Goal: Information Seeking & Learning: Learn about a topic

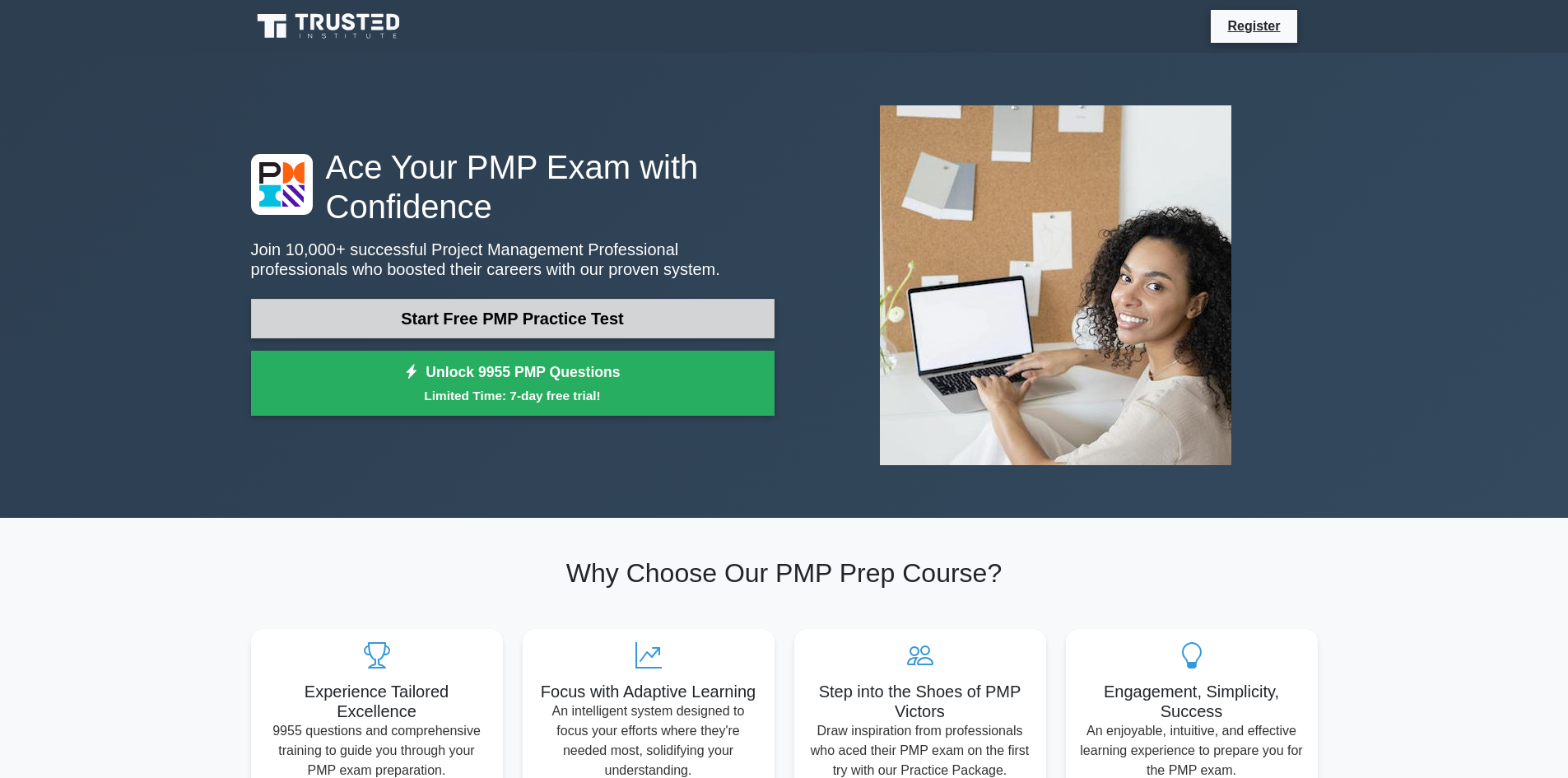
click at [498, 305] on link "Start Free PMP Practice Test" at bounding box center [513, 318] width 524 height 40
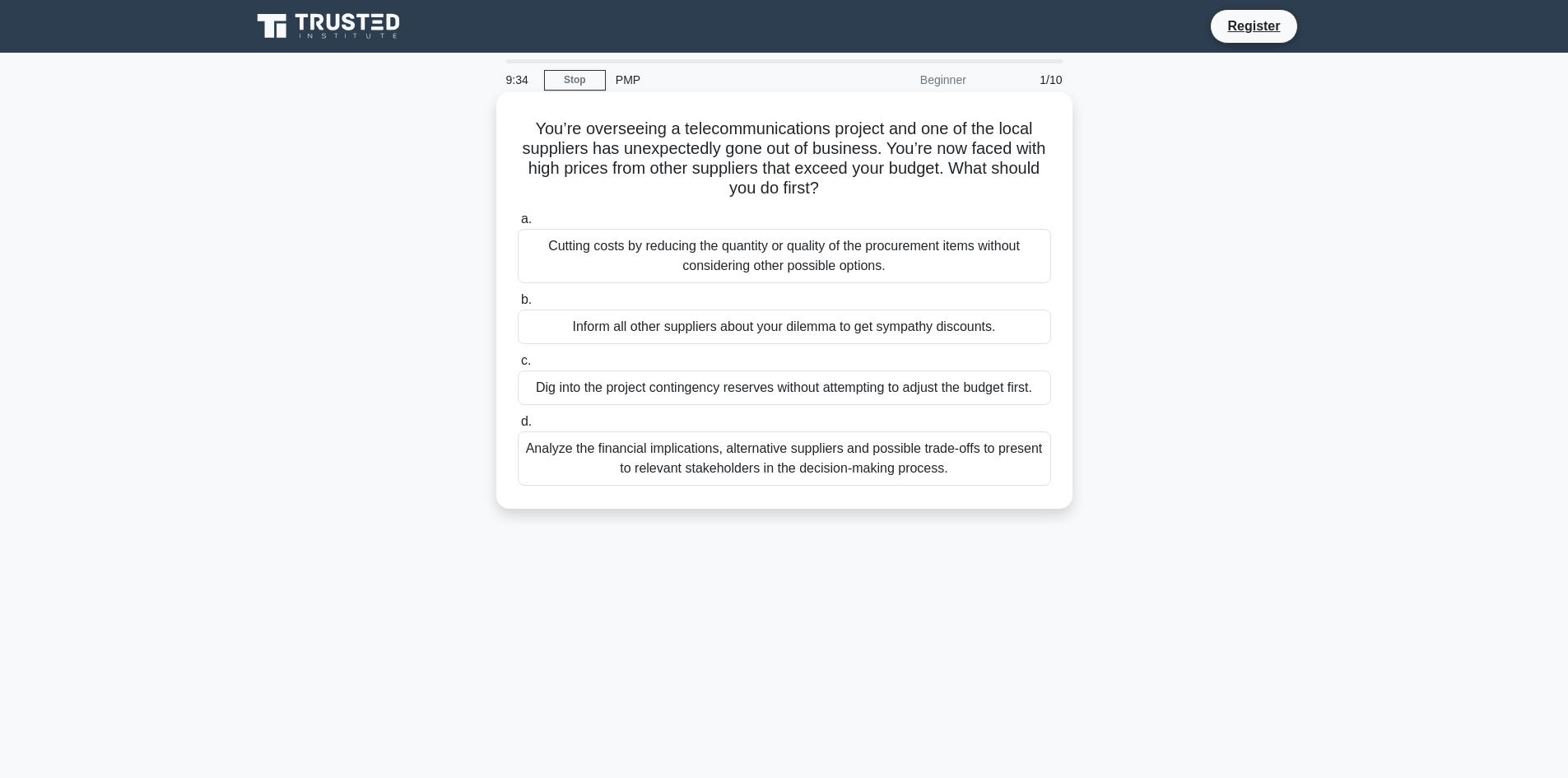
click at [795, 447] on div "Analyze the financial implications, alternative suppliers and possible trade-of…" at bounding box center [784, 458] width 533 height 54
click at [518, 427] on input "d. Analyze the financial implications, alternative suppliers and possible trade…" at bounding box center [518, 421] width 0 height 11
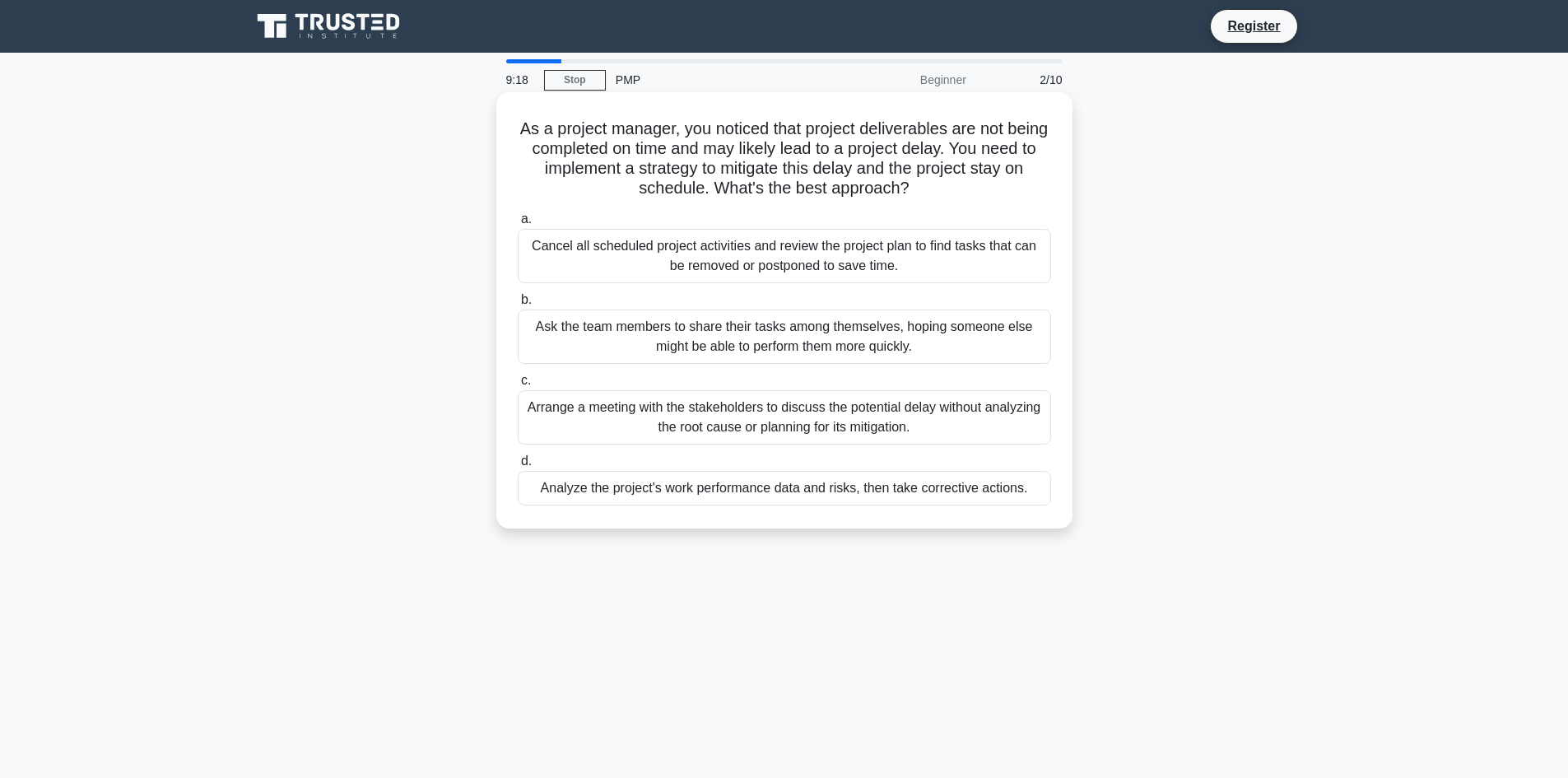
drag, startPoint x: 614, startPoint y: 164, endPoint x: 1050, endPoint y: 187, distance: 436.6
click at [1050, 187] on h5 "As a project manager, you noticed that project deliverables are not being compl…" at bounding box center [784, 158] width 537 height 81
click at [801, 491] on div "Analyze the project's work performance data and risks, then take corrective act…" at bounding box center [784, 487] width 533 height 35
click at [518, 467] on input "d. Analyze the project's work performance data and risks, then take corrective …" at bounding box center [518, 461] width 0 height 11
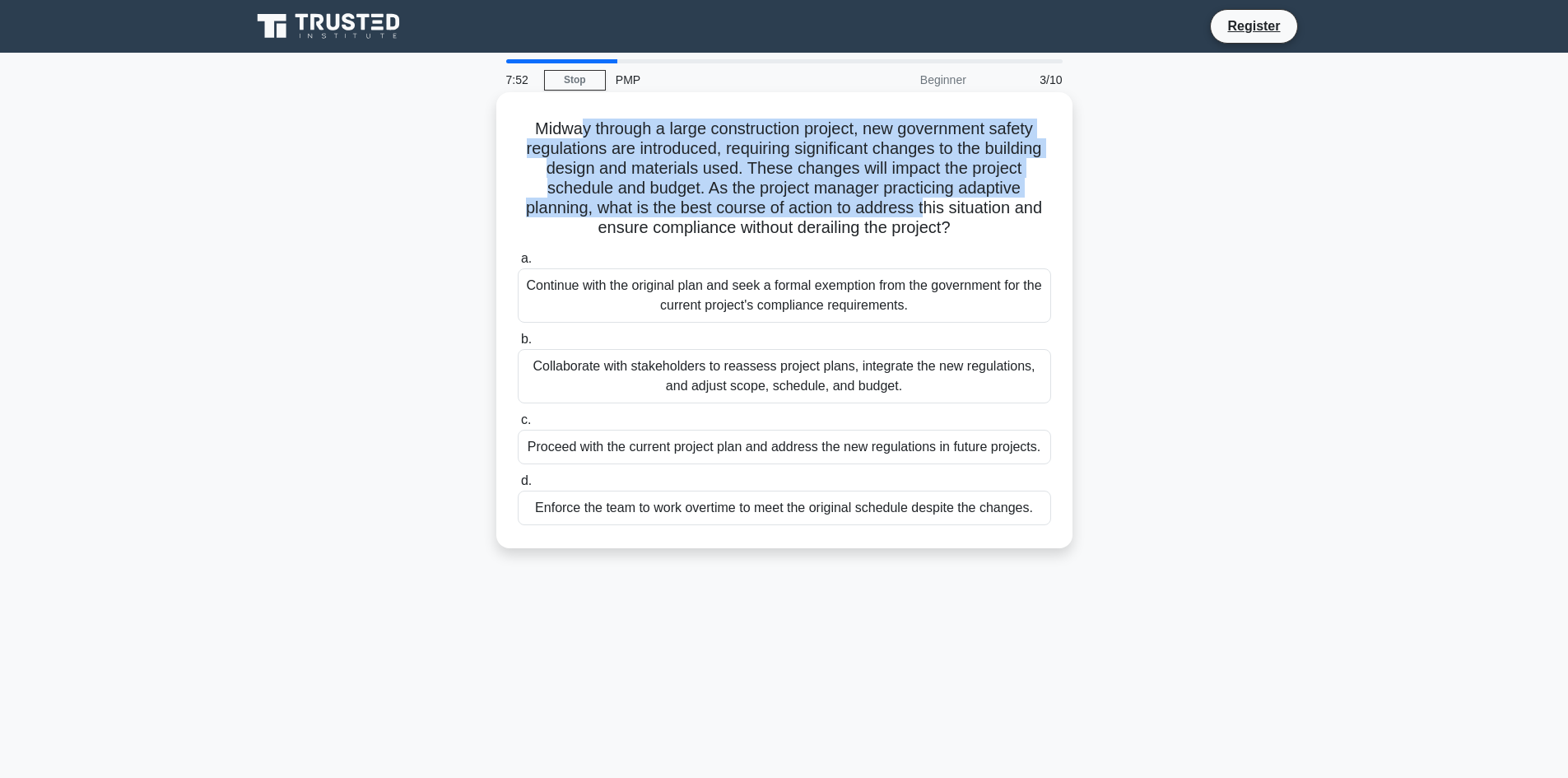
drag, startPoint x: 575, startPoint y: 132, endPoint x: 1015, endPoint y: 217, distance: 448.1
click at [1015, 217] on h5 "Midway through a large construction project, new government safety regulations …" at bounding box center [784, 179] width 537 height 120
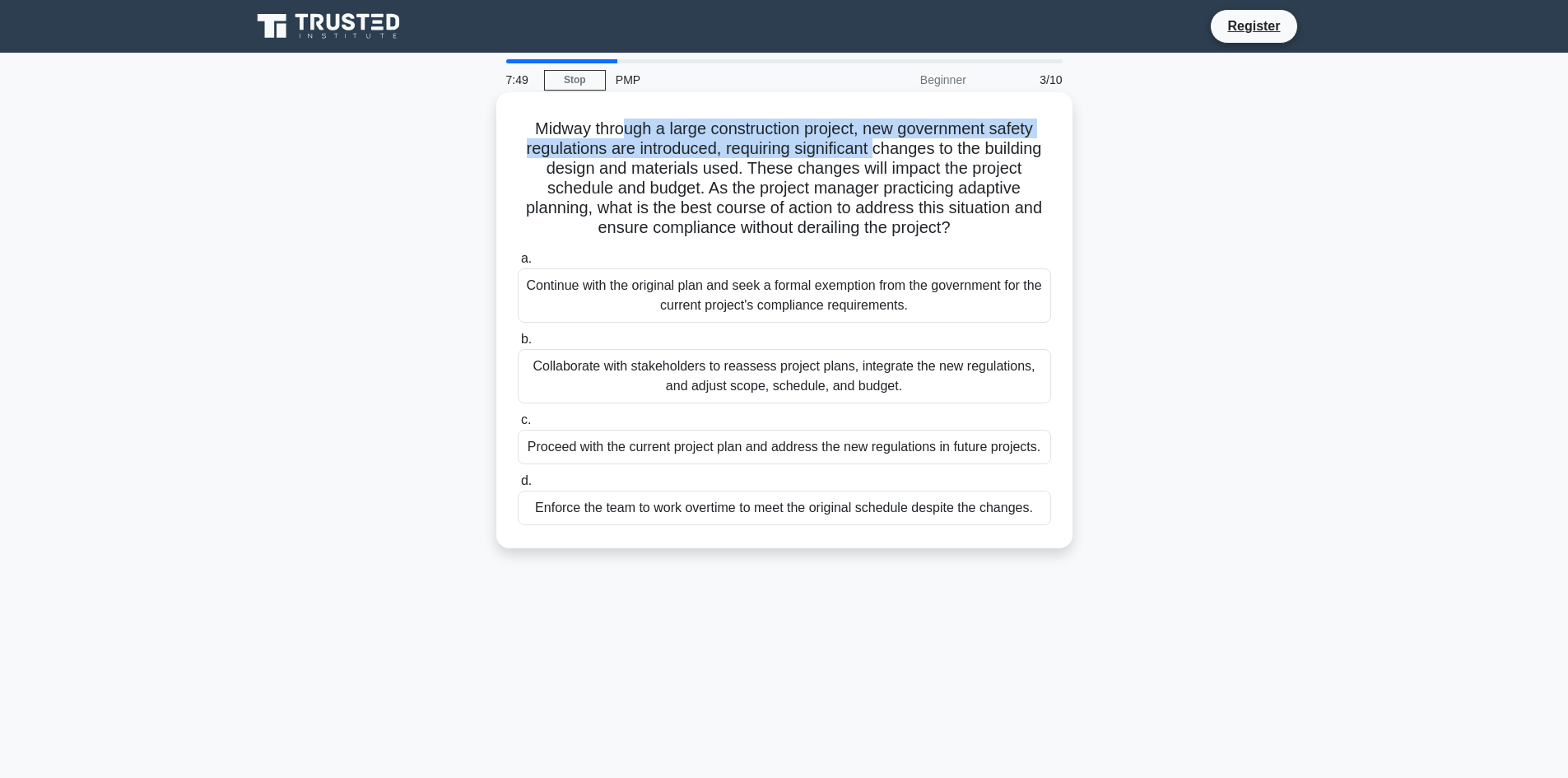
drag, startPoint x: 619, startPoint y: 127, endPoint x: 909, endPoint y: 143, distance: 290.4
click at [909, 143] on h5 "Midway through a large construction project, new government safety regulations …" at bounding box center [784, 179] width 537 height 120
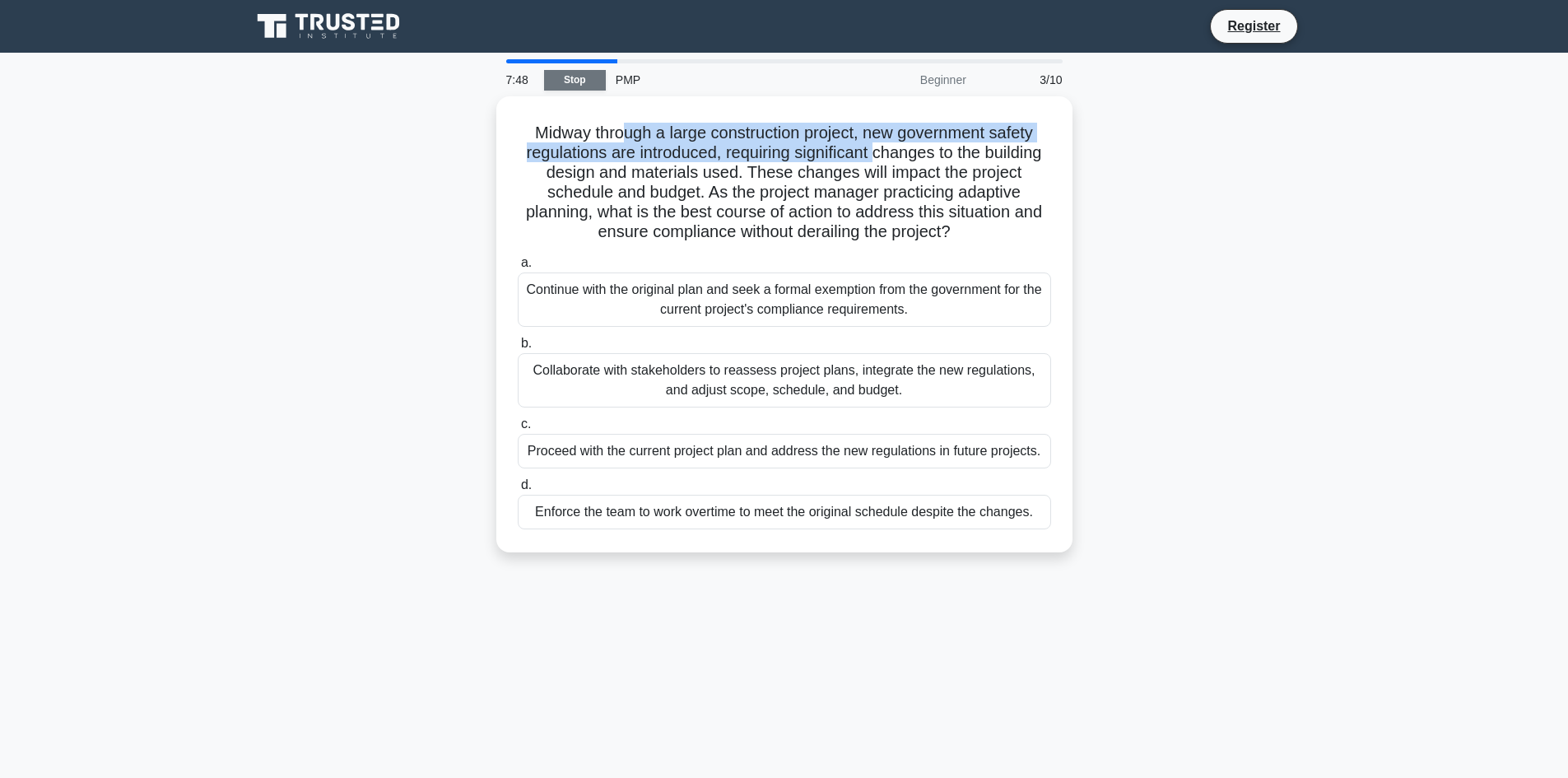
click at [570, 86] on link "Stop" at bounding box center [575, 81] width 62 height 20
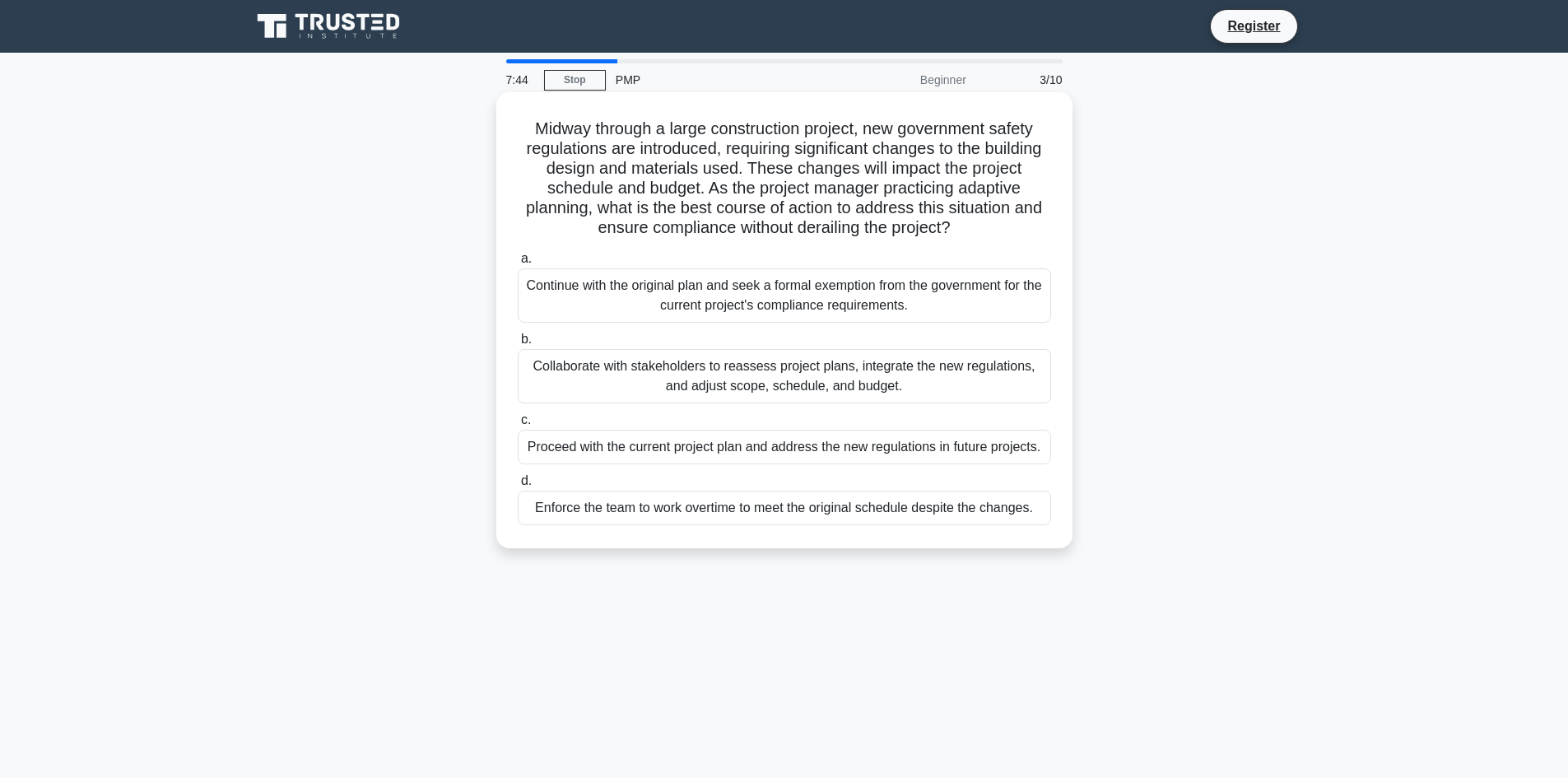
click at [771, 186] on h5 "Midway through a large construction project, new government safety regulations …" at bounding box center [784, 179] width 537 height 120
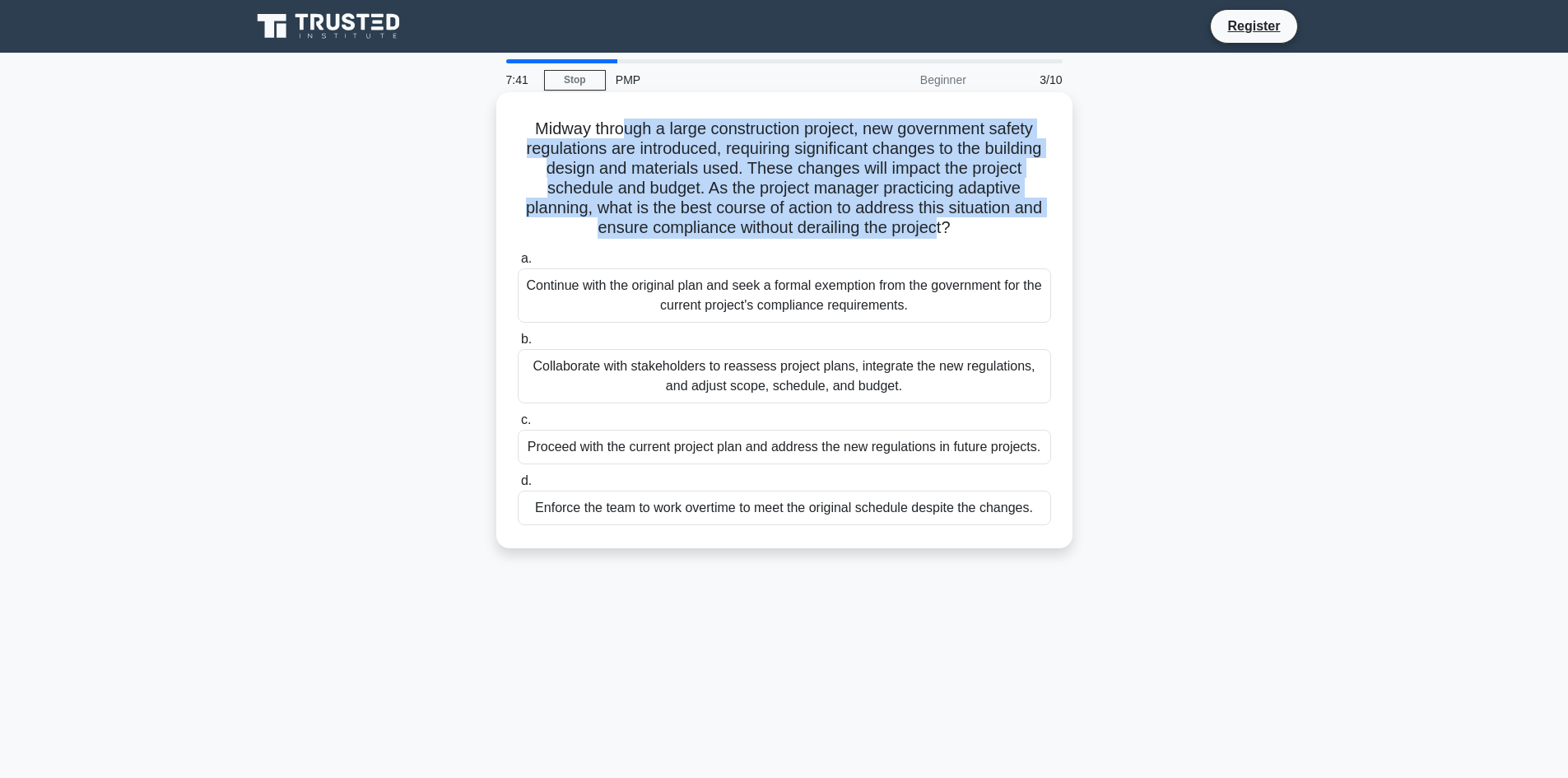
drag, startPoint x: 619, startPoint y: 127, endPoint x: 990, endPoint y: 222, distance: 383.0
click at [990, 222] on h5 "Midway through a large construction project, new government safety regulations …" at bounding box center [784, 179] width 537 height 120
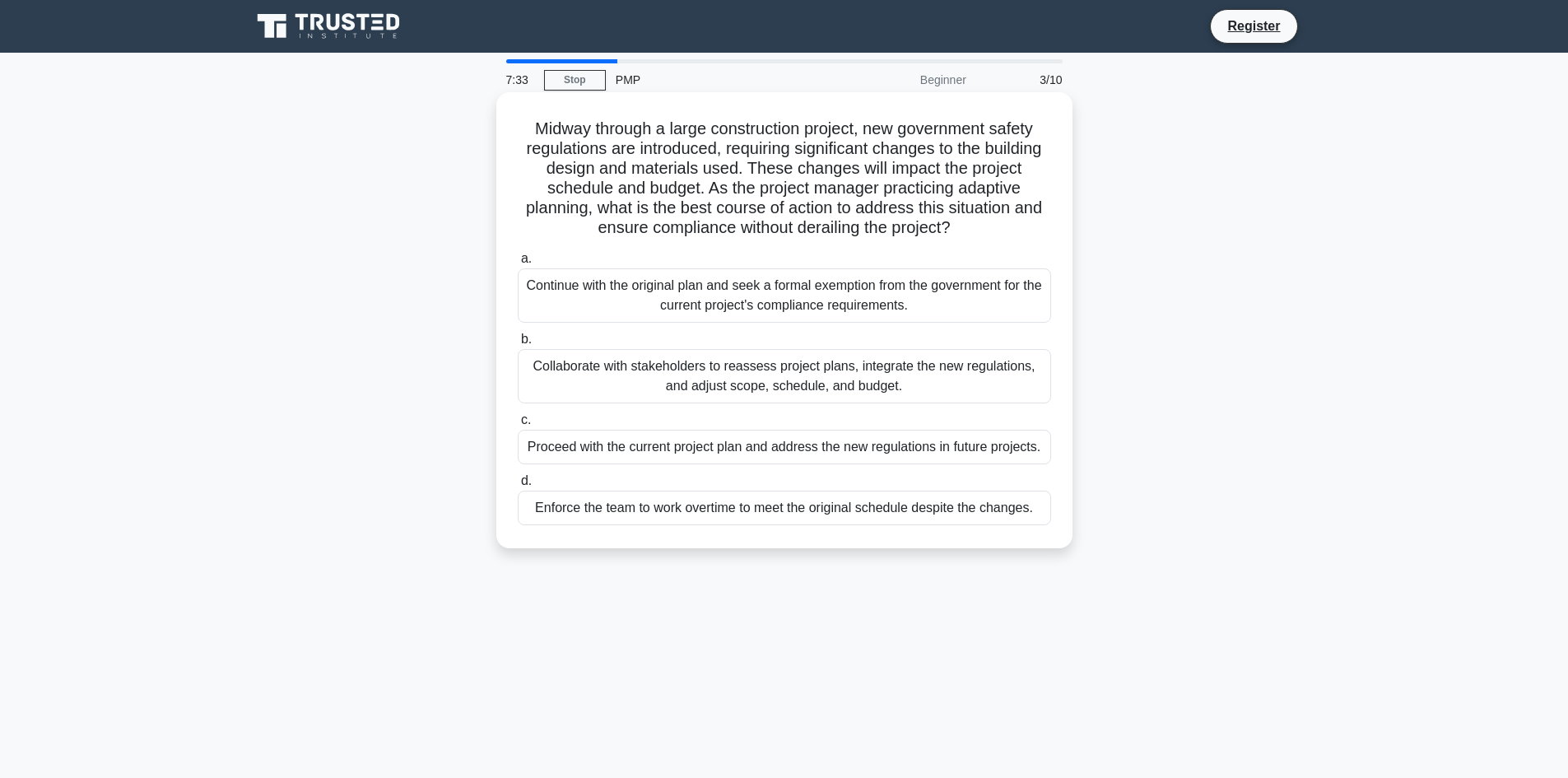
drag, startPoint x: 776, startPoint y: 145, endPoint x: 1041, endPoint y: 222, distance: 276.0
click at [1041, 222] on h5 "Midway through a large construction project, new government safety regulations …" at bounding box center [784, 179] width 537 height 120
drag, startPoint x: 666, startPoint y: 200, endPoint x: 1037, endPoint y: 224, distance: 371.8
click at [1037, 224] on h5 "Midway through a large construction project, new government safety regulations …" at bounding box center [784, 179] width 537 height 120
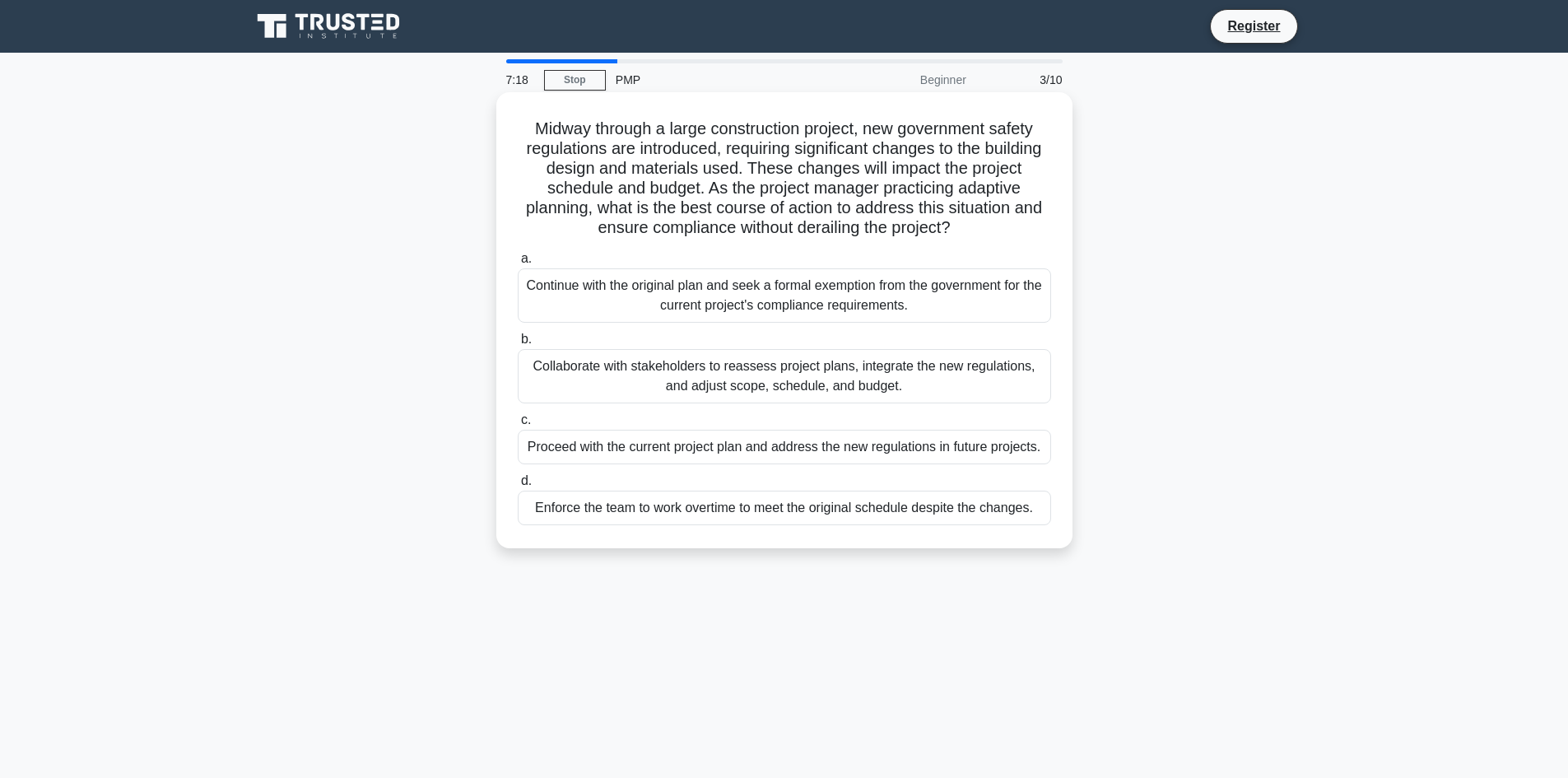
click at [744, 375] on div "Collaborate with stakeholders to reassess project plans, integrate the new regu…" at bounding box center [784, 376] width 533 height 54
click at [518, 345] on input "b. Collaborate with stakeholders to reassess project plans, integrate the new r…" at bounding box center [518, 339] width 0 height 11
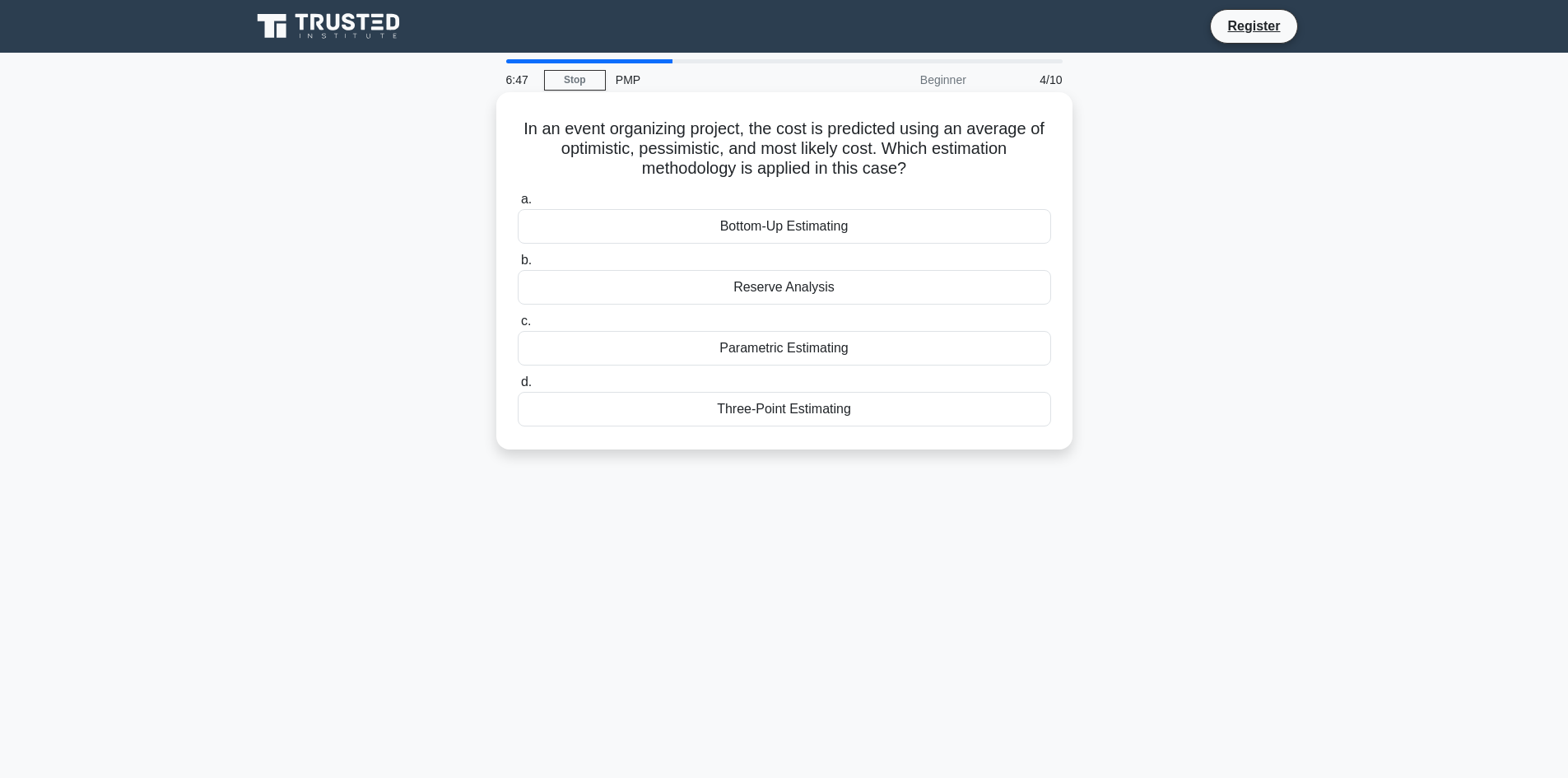
click at [782, 414] on div "Three-Point Estimating" at bounding box center [784, 408] width 533 height 35
click at [518, 387] on input "d. Three-Point Estimating" at bounding box center [518, 382] width 0 height 11
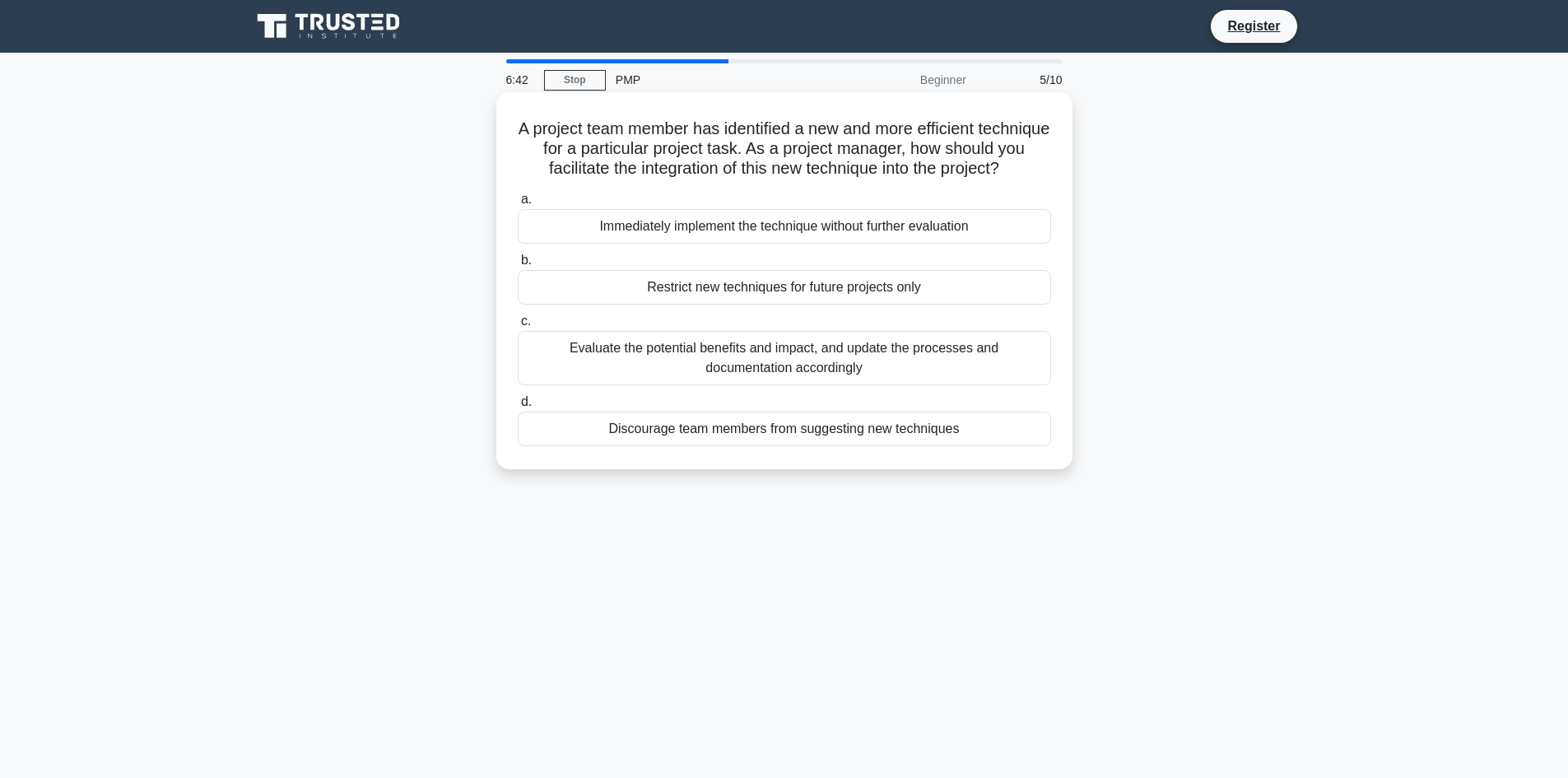
drag, startPoint x: 586, startPoint y: 125, endPoint x: 945, endPoint y: 188, distance: 364.5
click at [945, 180] on h5 "A project team member has identified a new and more efficient technique for a p…" at bounding box center [784, 149] width 537 height 61
click at [756, 381] on div "Evaluate the potential benefits and impact, and update the processes and docume…" at bounding box center [784, 358] width 533 height 54
click at [518, 326] on input "c. Evaluate the potential benefits and impact, and update the processes and doc…" at bounding box center [518, 321] width 0 height 11
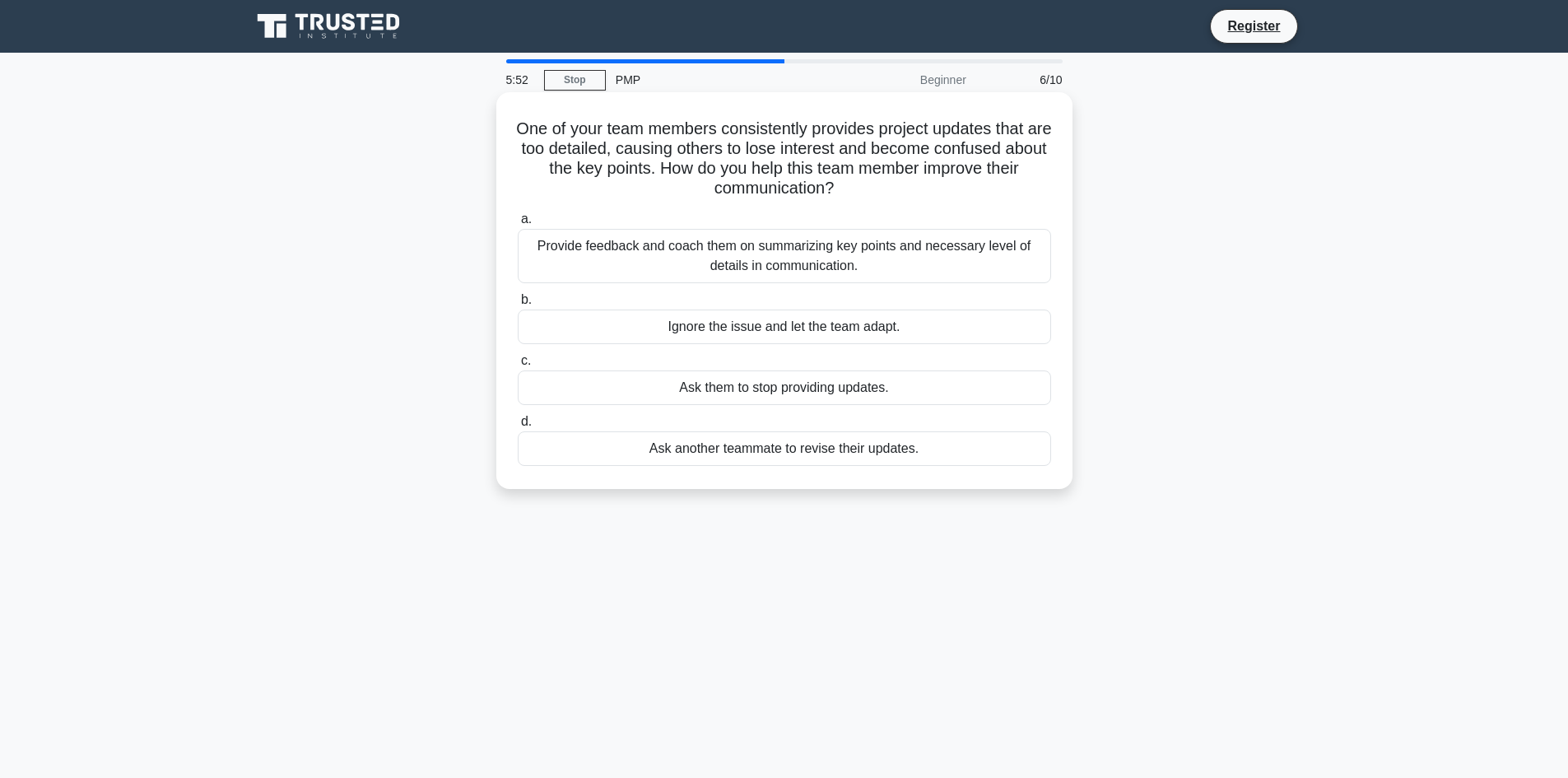
click at [796, 245] on div "Provide feedback and coach them on summarizing key points and necessary level o…" at bounding box center [784, 256] width 533 height 54
click at [518, 225] on input "a. Provide feedback and coach them on summarizing key points and necessary leve…" at bounding box center [518, 219] width 0 height 11
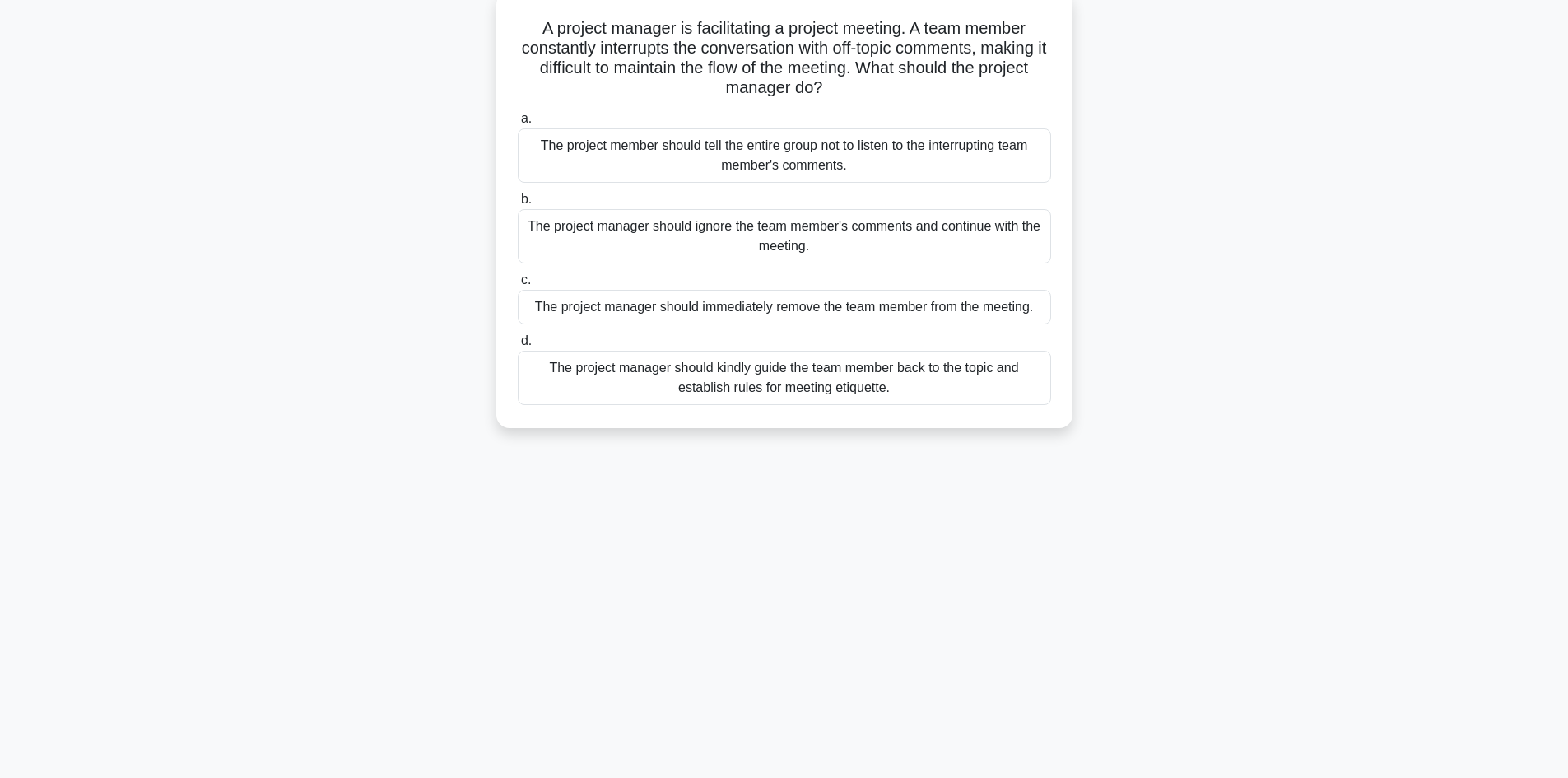
scroll to position [111, 0]
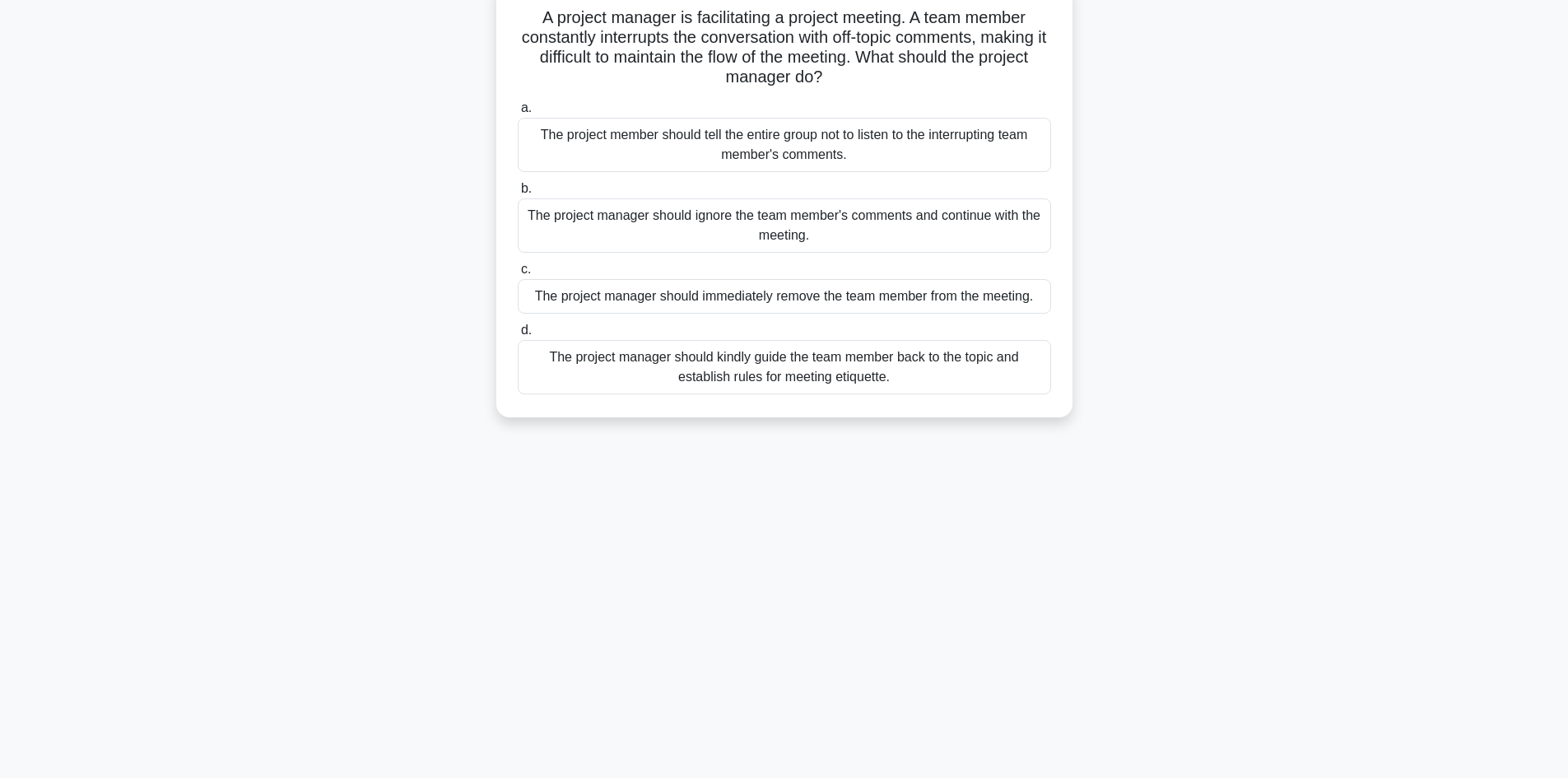
click at [681, 370] on div "The project manager should kindly guide the team member back to the topic and e…" at bounding box center [784, 367] width 533 height 54
click at [518, 336] on input "d. The project manager should kindly guide the team member back to the topic an…" at bounding box center [518, 331] width 0 height 11
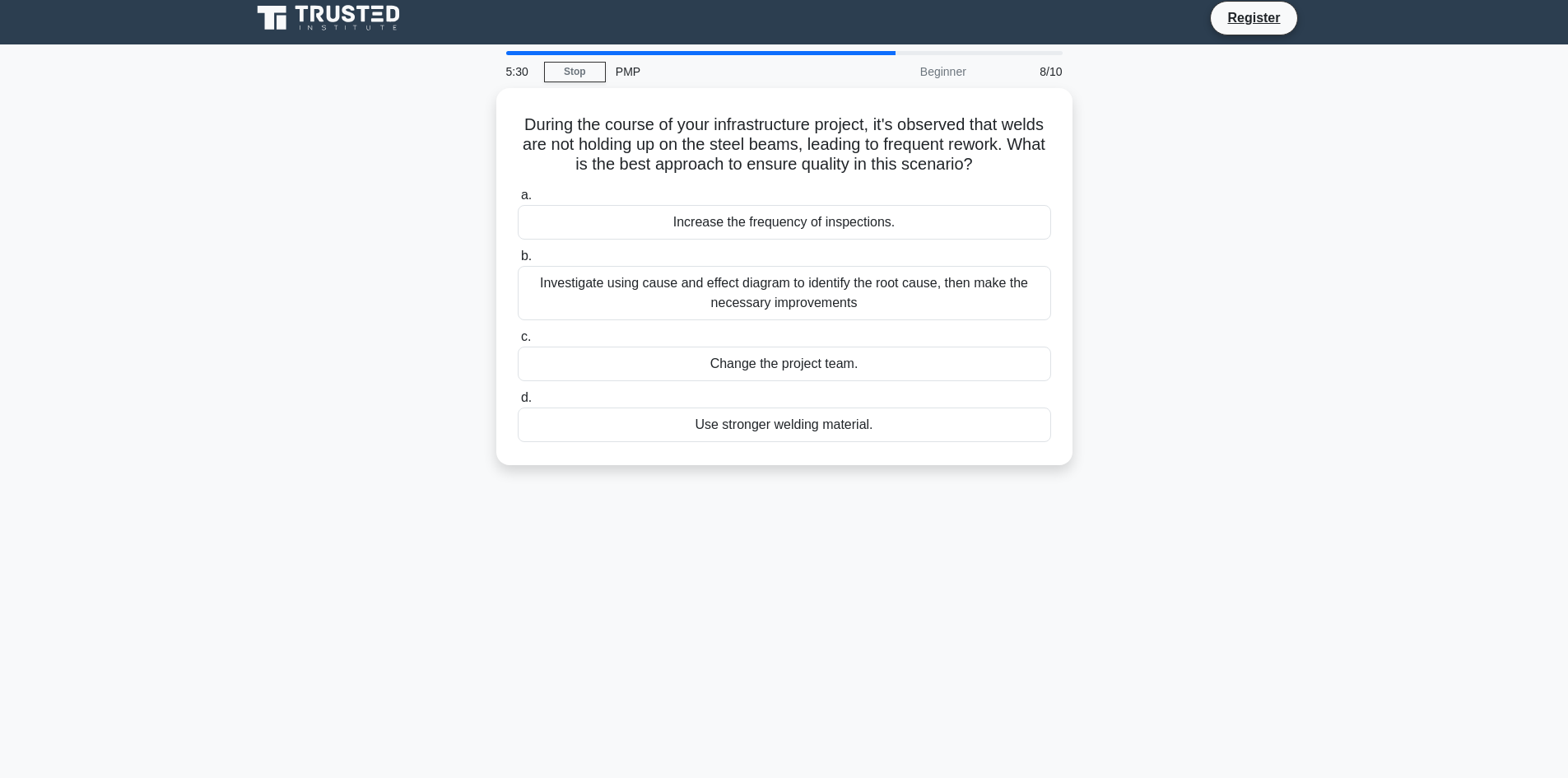
scroll to position [0, 0]
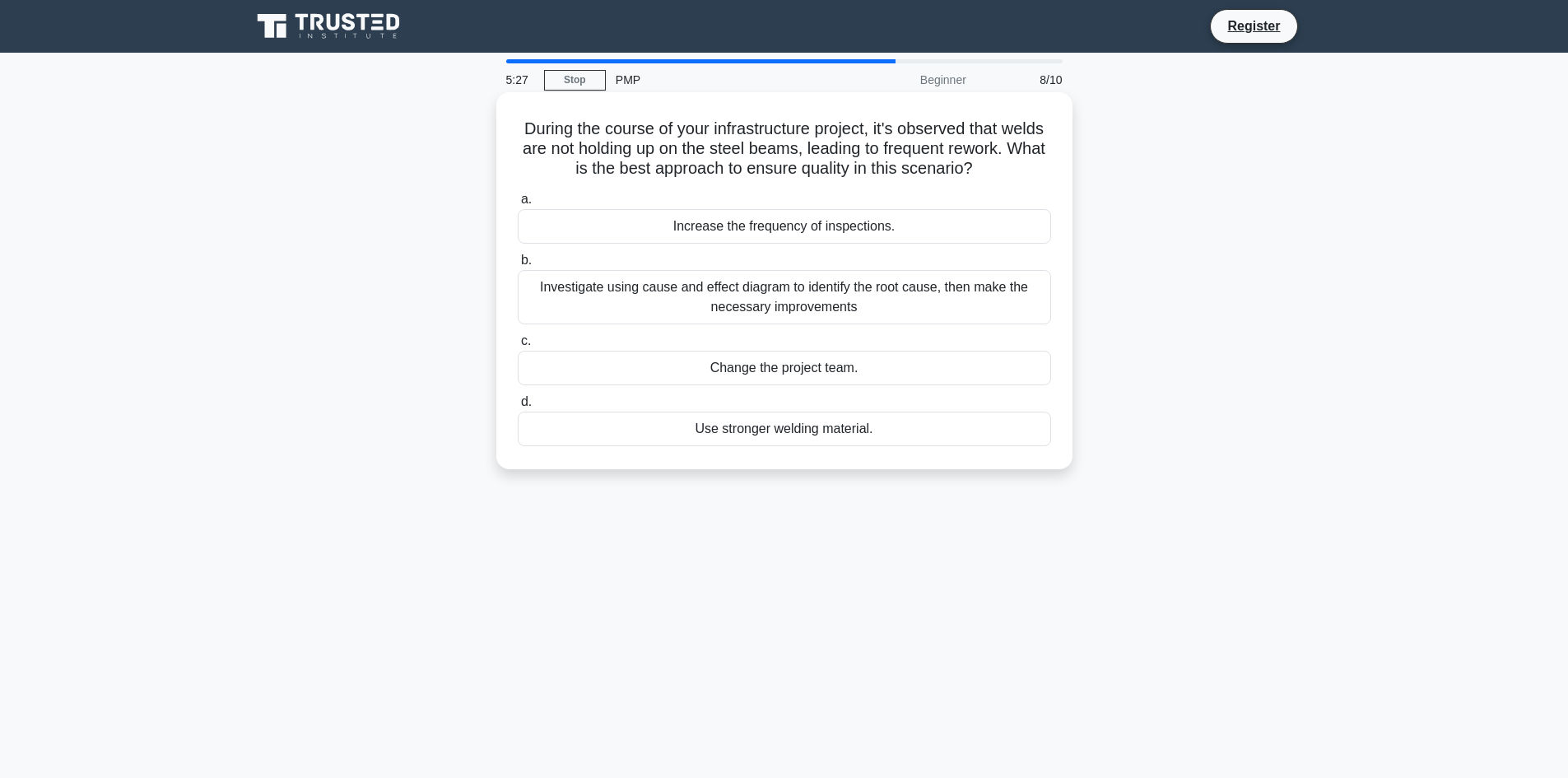
drag, startPoint x: 678, startPoint y: 129, endPoint x: 1063, endPoint y: 181, distance: 388.5
click at [1063, 181] on div "During the course of your infrastructure project, it's observed that welds are …" at bounding box center [784, 281] width 563 height 364
click at [712, 297] on div "Investigate using cause and effect diagram to identify the root cause, then mak…" at bounding box center [784, 297] width 533 height 54
click at [518, 266] on input "b. Investigate using cause and effect diagram to identify the root cause, then …" at bounding box center [518, 260] width 0 height 11
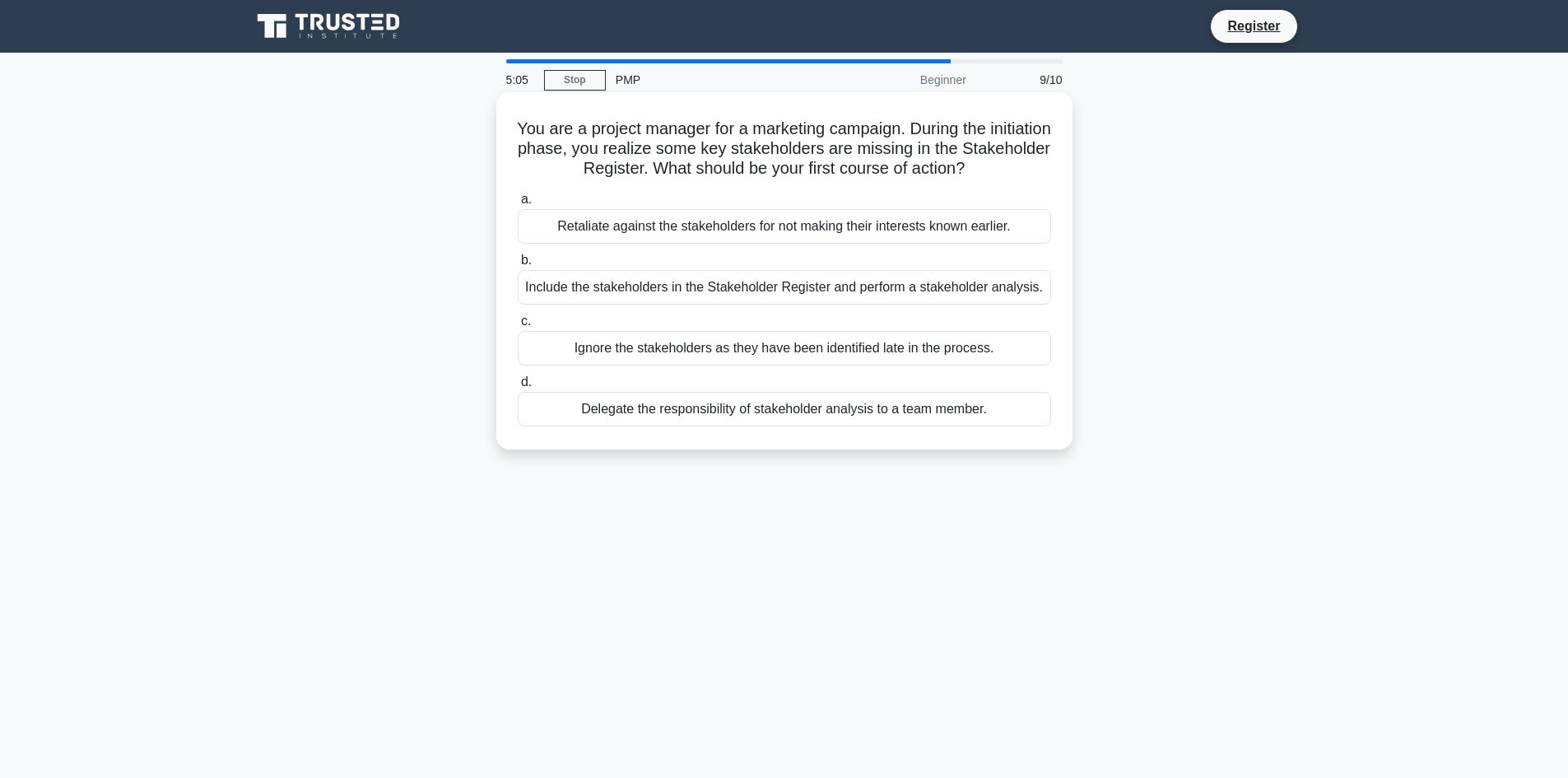
drag, startPoint x: 553, startPoint y: 118, endPoint x: 1016, endPoint y: 179, distance: 467.0
click at [1016, 179] on h5 "You are a project manager for a marketing campaign. During the initiation phase…" at bounding box center [784, 149] width 537 height 61
drag, startPoint x: 553, startPoint y: 145, endPoint x: 1059, endPoint y: 168, distance: 506.5
click at [1059, 168] on div "You are a project manager for a marketing campaign. During the initiation phase…" at bounding box center [784, 271] width 563 height 344
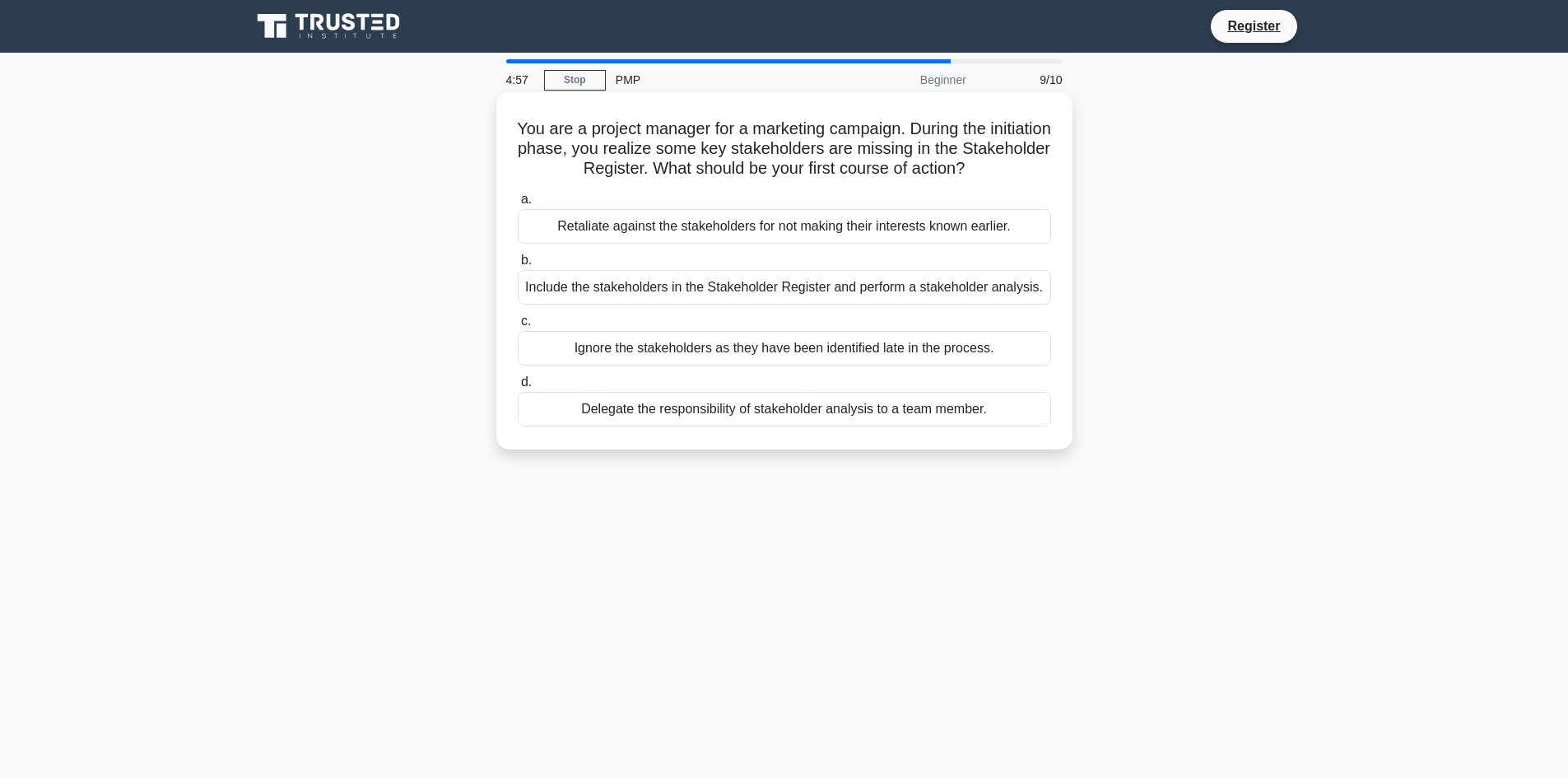
click at [751, 159] on h5 "You are a project manager for a marketing campaign. During the initiation phase…" at bounding box center [784, 149] width 537 height 61
click at [702, 289] on div "Include the stakeholders in the Stakeholder Register and perform a stakeholder …" at bounding box center [784, 286] width 533 height 35
click at [518, 266] on input "b. Include the stakeholders in the Stakeholder Register and perform a stakehold…" at bounding box center [518, 260] width 0 height 11
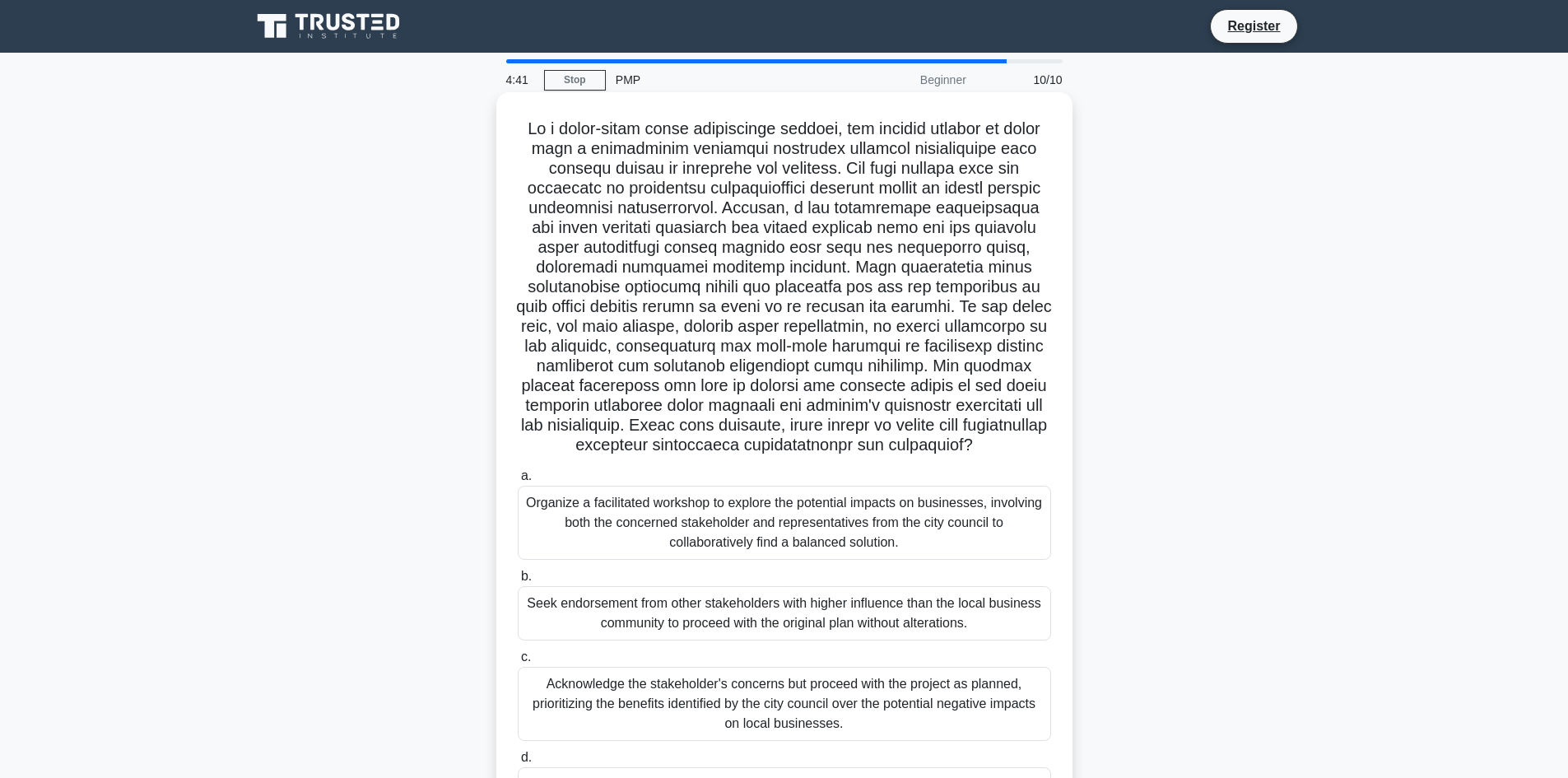
scroll to position [82, 0]
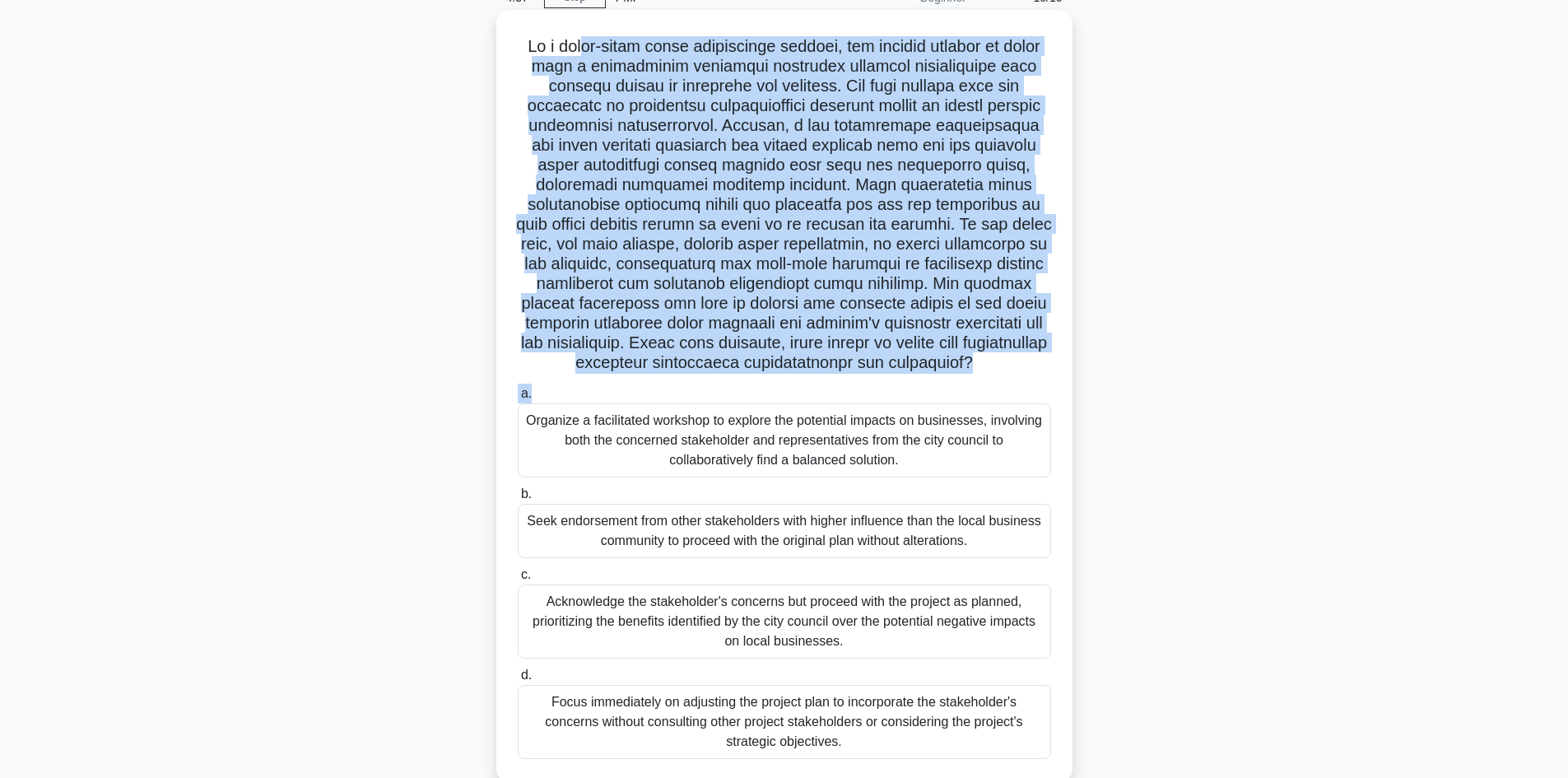
drag, startPoint x: 589, startPoint y: 50, endPoint x: 1003, endPoint y: 400, distance: 542.1
click at [1003, 400] on div ".spinner_0XTQ{transform-origin:center;animation:spinner_y6GP .75s linear infini…" at bounding box center [784, 395] width 563 height 759
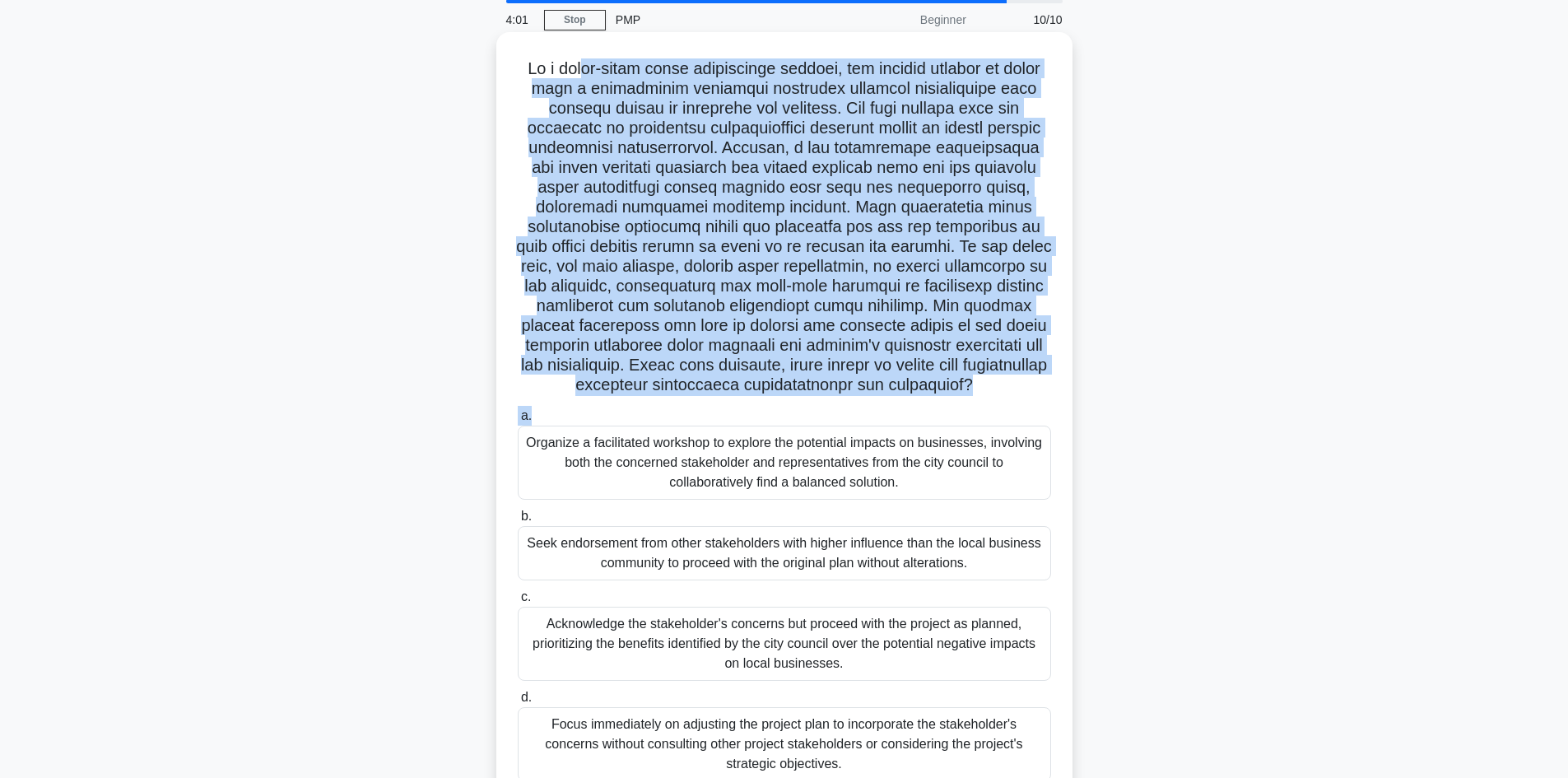
scroll to position [137, 0]
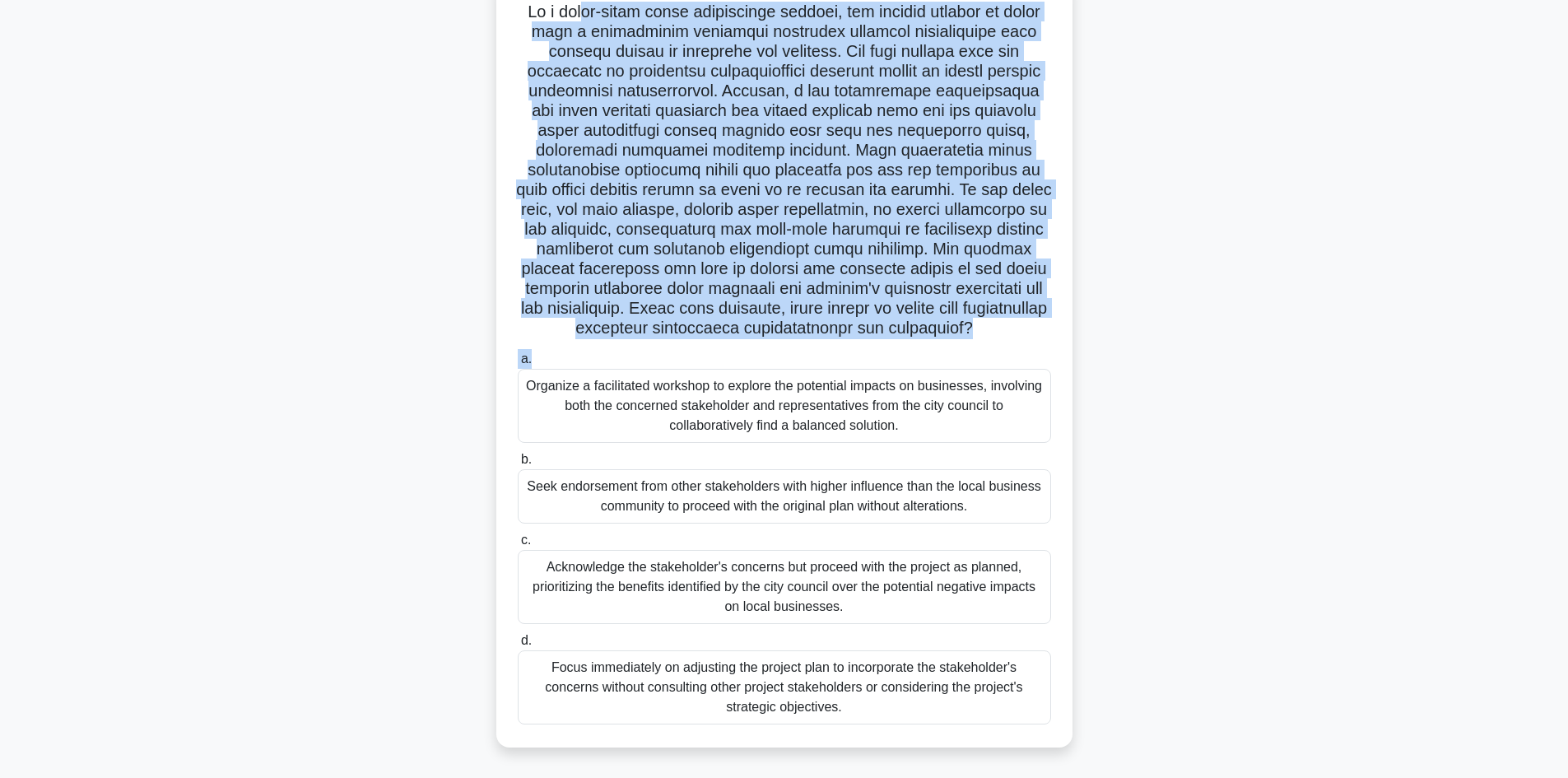
click at [626, 322] on h5 ".spinner_0XTQ{transform-origin:center;animation:spinner_y6GP .75s linear infini…" at bounding box center [784, 170] width 537 height 337
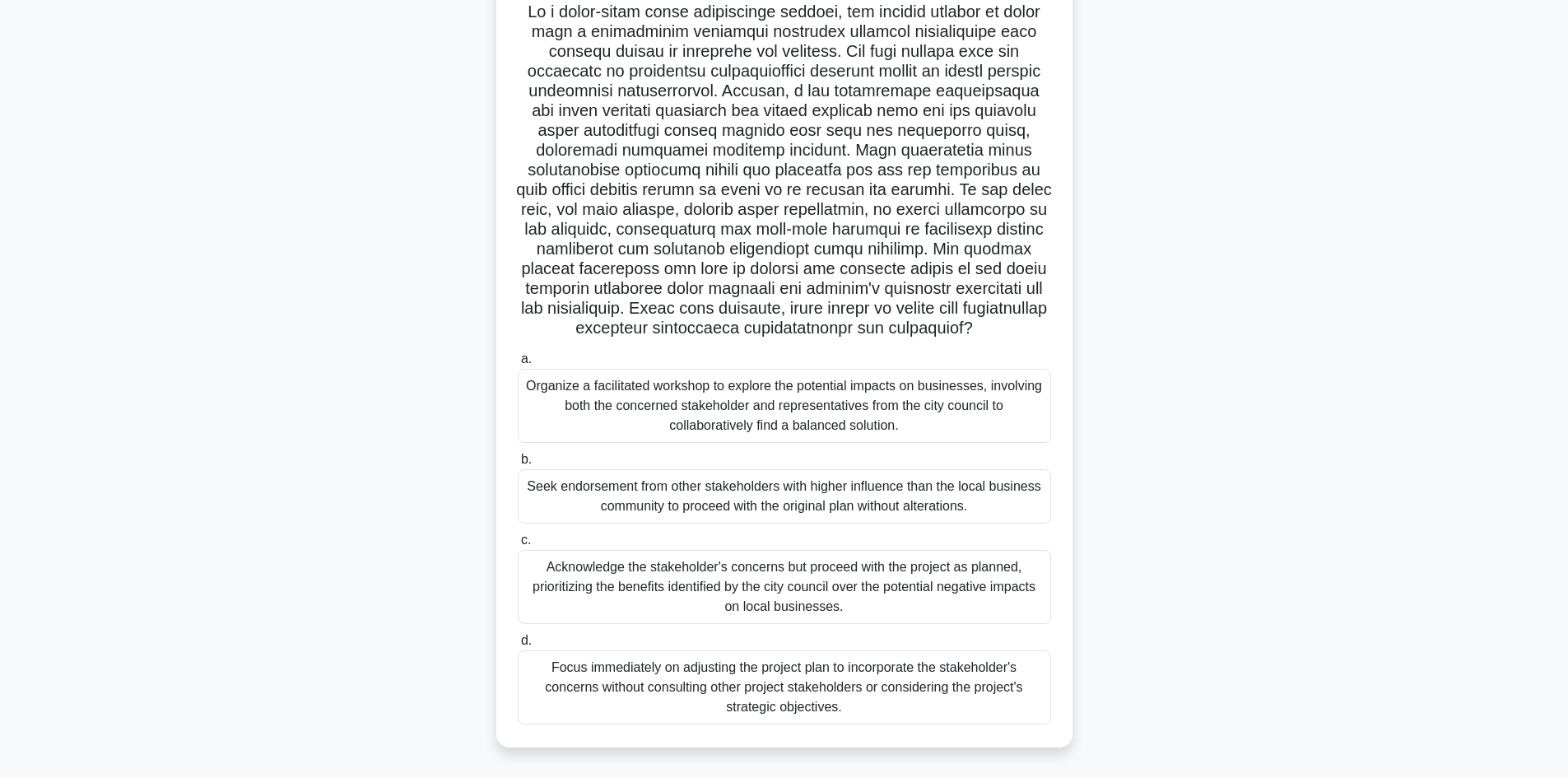
drag, startPoint x: 577, startPoint y: 309, endPoint x: 951, endPoint y: 334, distance: 374.8
click at [951, 334] on h5 ".spinner_0XTQ{transform-origin:center;animation:spinner_y6GP .75s linear infini…" at bounding box center [784, 170] width 537 height 337
click at [680, 389] on div "Organize a facilitated workshop to explore the potential impacts on businesses,…" at bounding box center [784, 405] width 533 height 74
click at [518, 364] on input "a. Organize a facilitated workshop to explore the potential impacts on business…" at bounding box center [518, 359] width 0 height 11
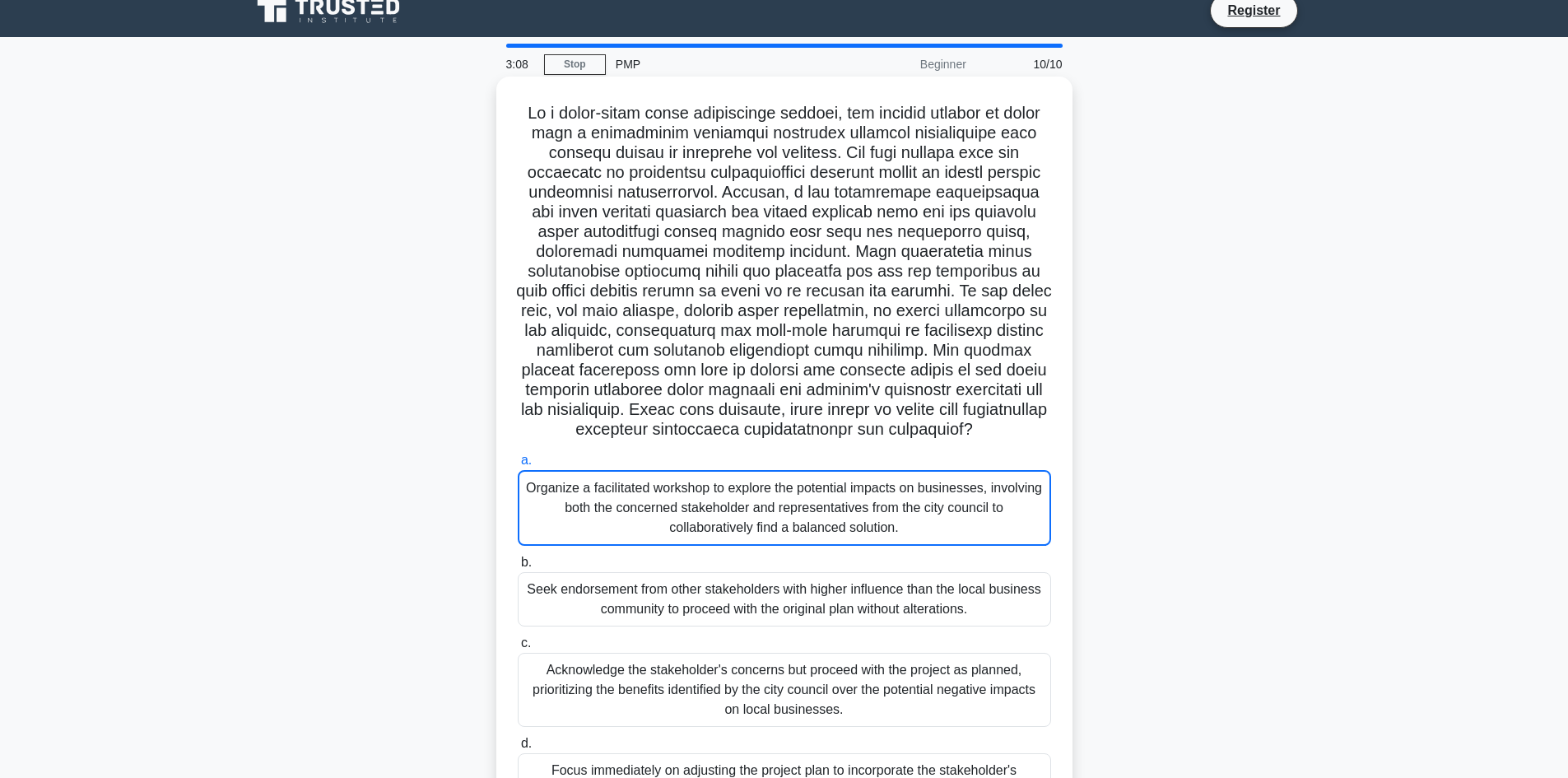
scroll to position [0, 0]
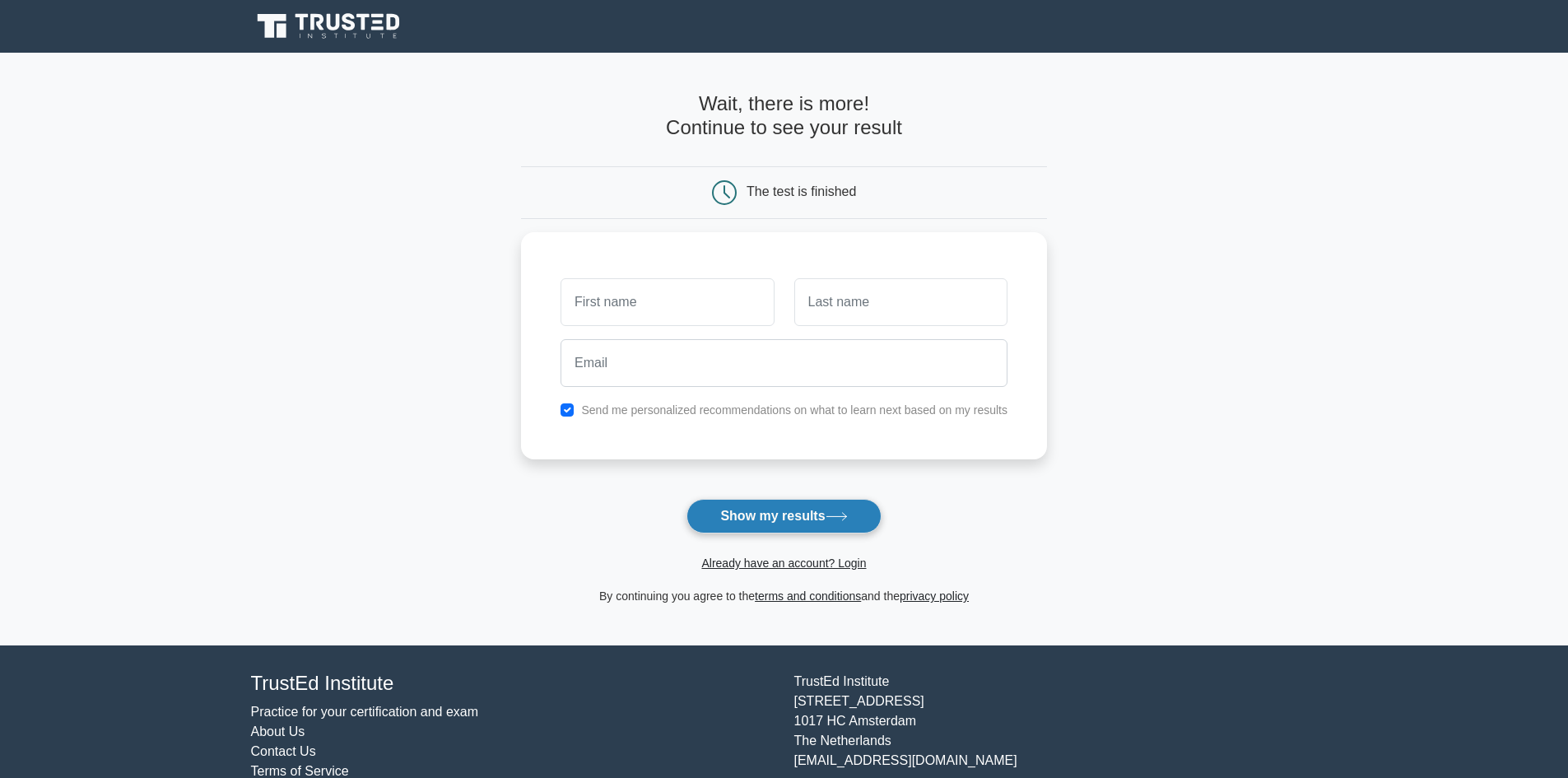
click at [734, 524] on button "Show my results" at bounding box center [783, 515] width 194 height 35
click at [664, 296] on input "text" at bounding box center [666, 297] width 213 height 47
type input "Roberto"
type input "Padilla"
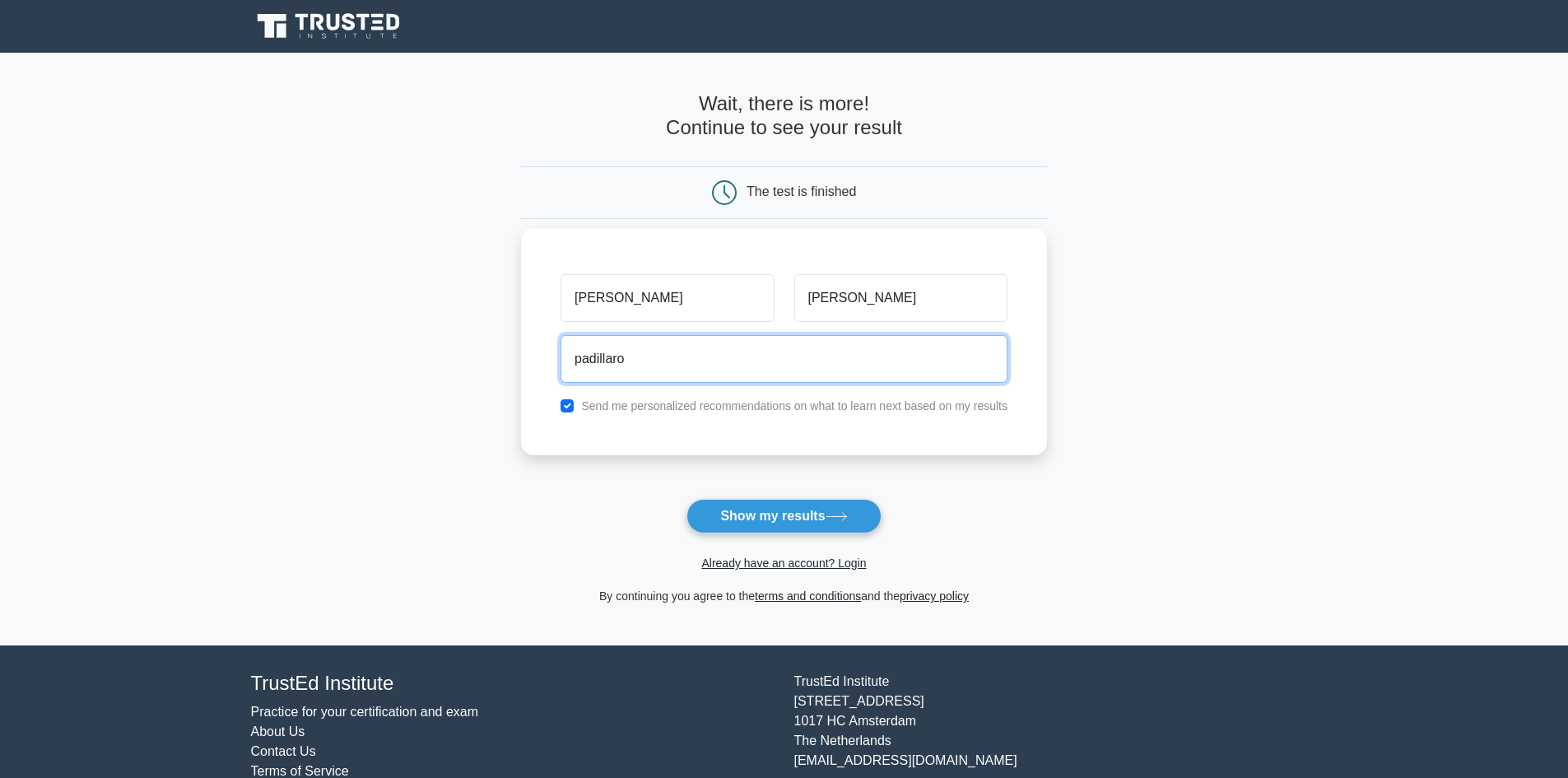
type input "padillaroberto2527@gmail.com"
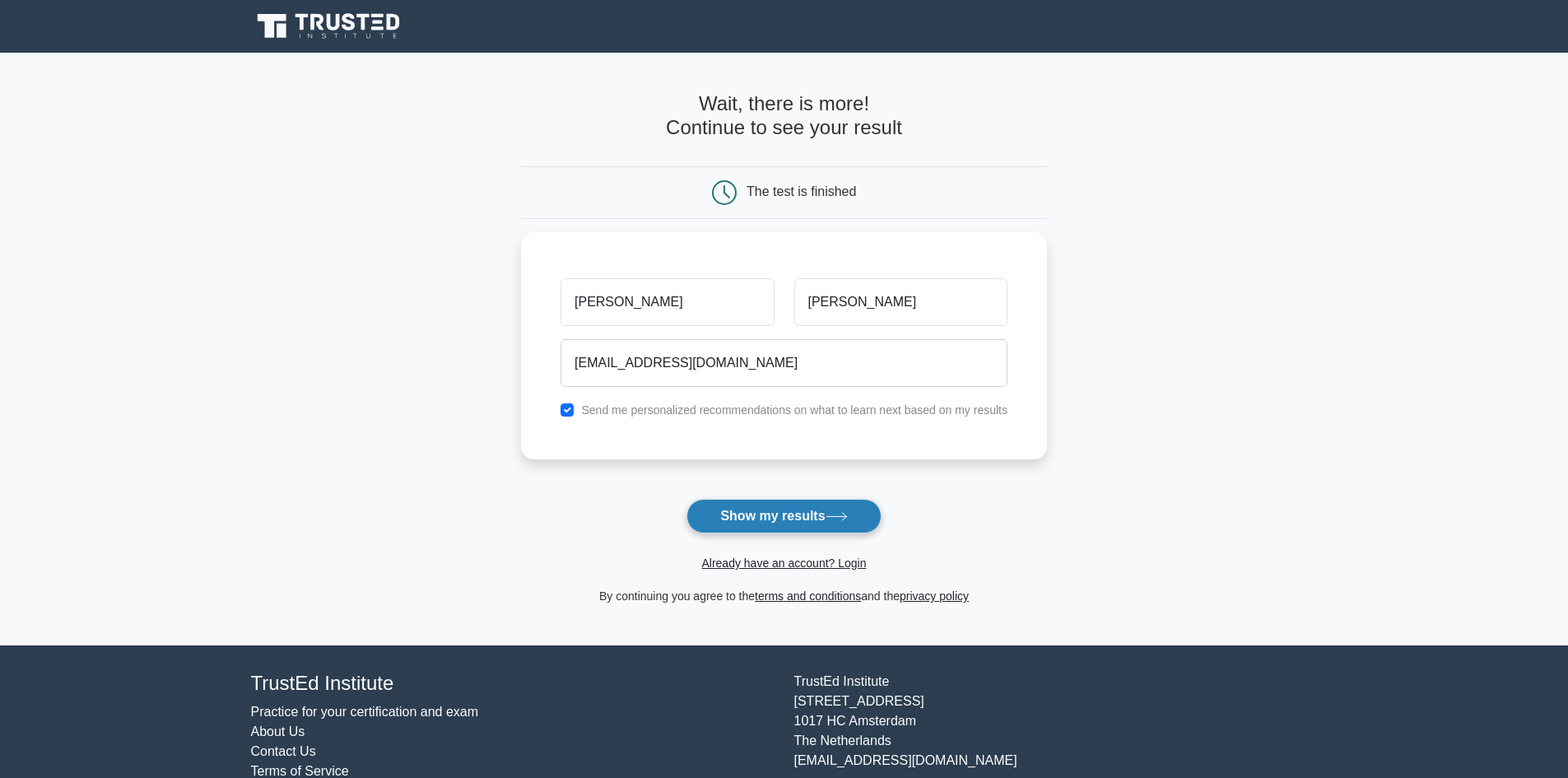
click at [756, 515] on button "Show my results" at bounding box center [783, 515] width 194 height 35
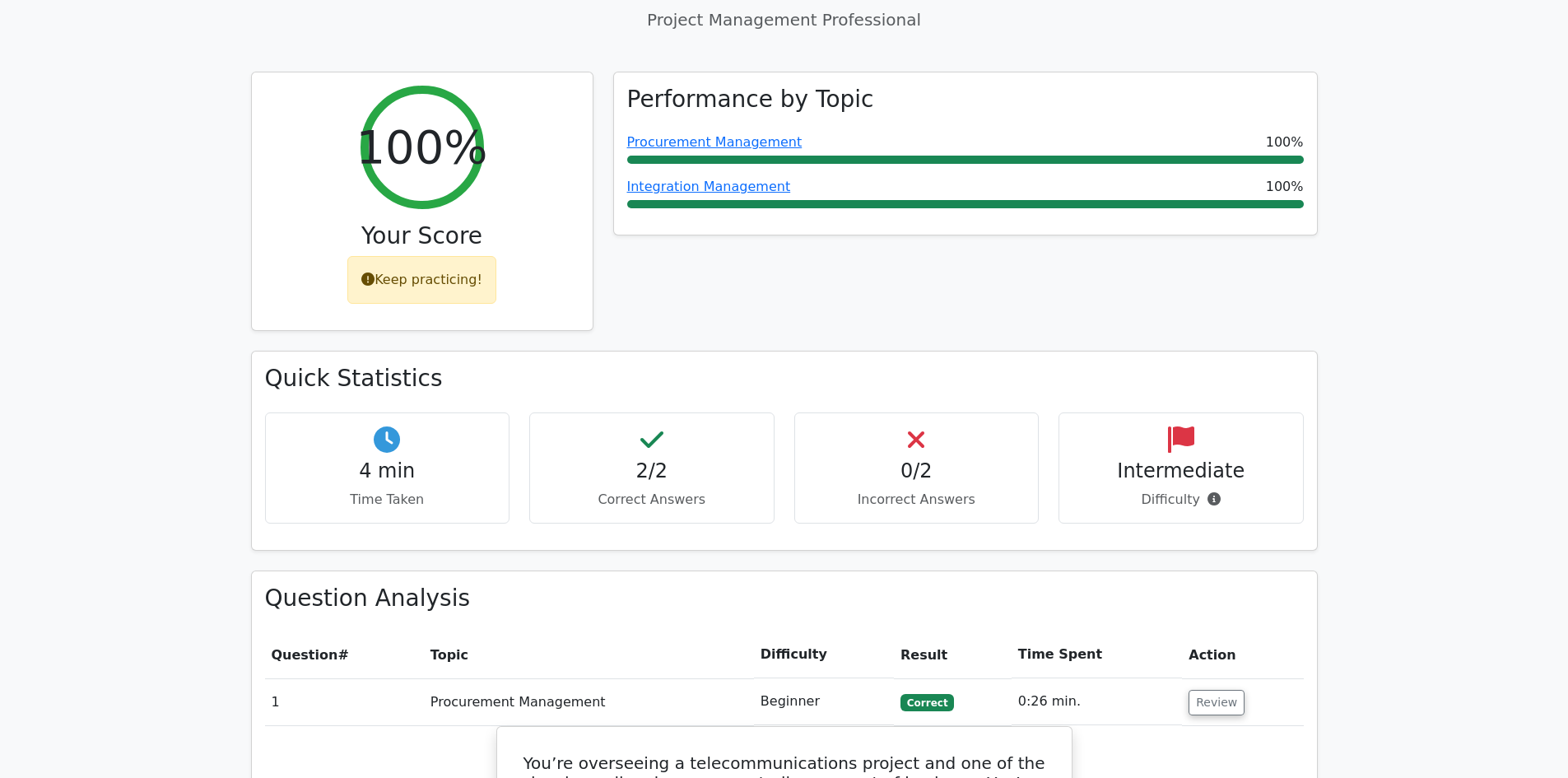
scroll to position [659, 0]
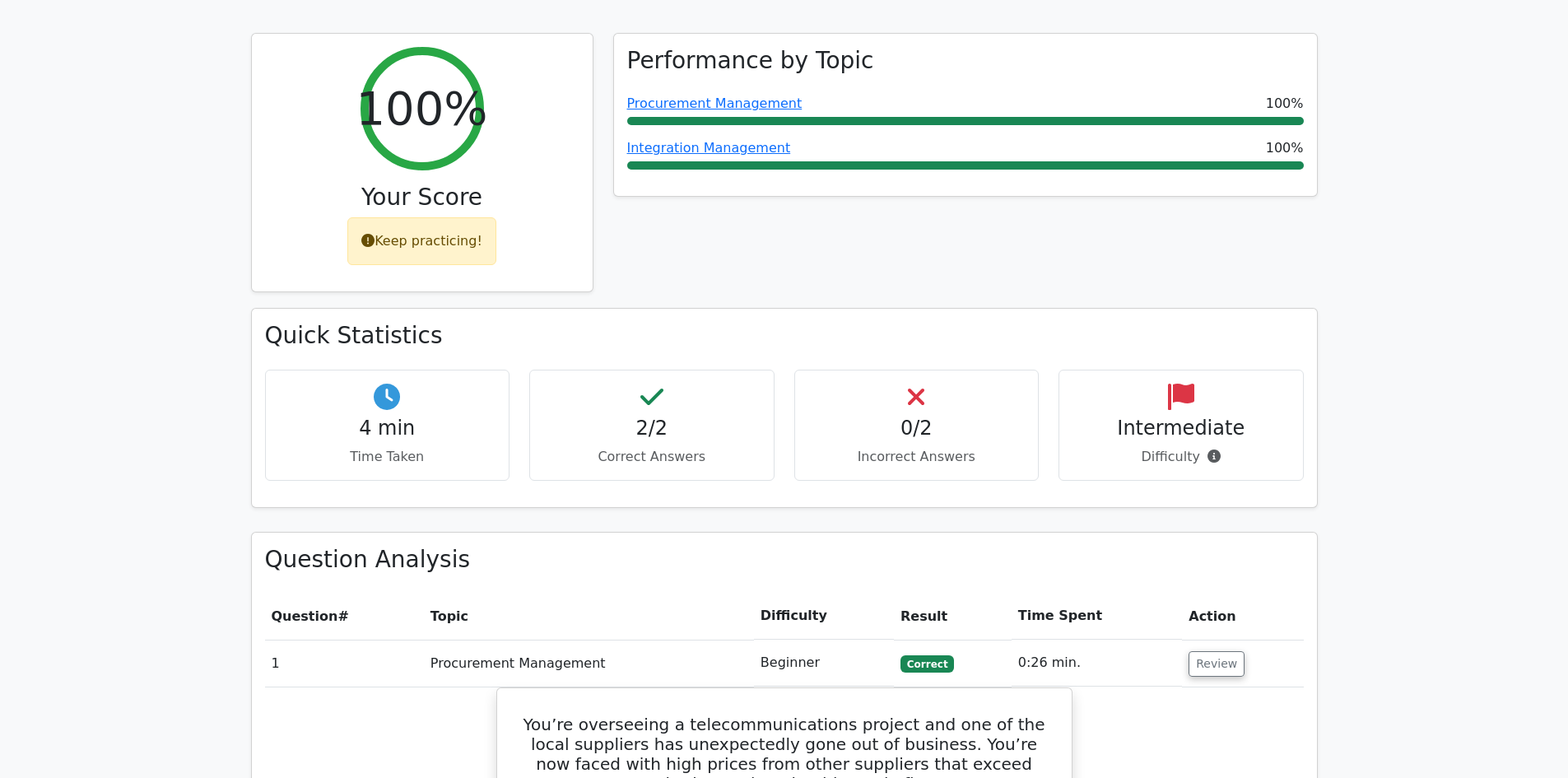
click at [948, 416] on h4 "0/2" at bounding box center [917, 428] width 217 height 24
click at [1125, 370] on div "Intermediate Difficulty" at bounding box center [1181, 425] width 245 height 111
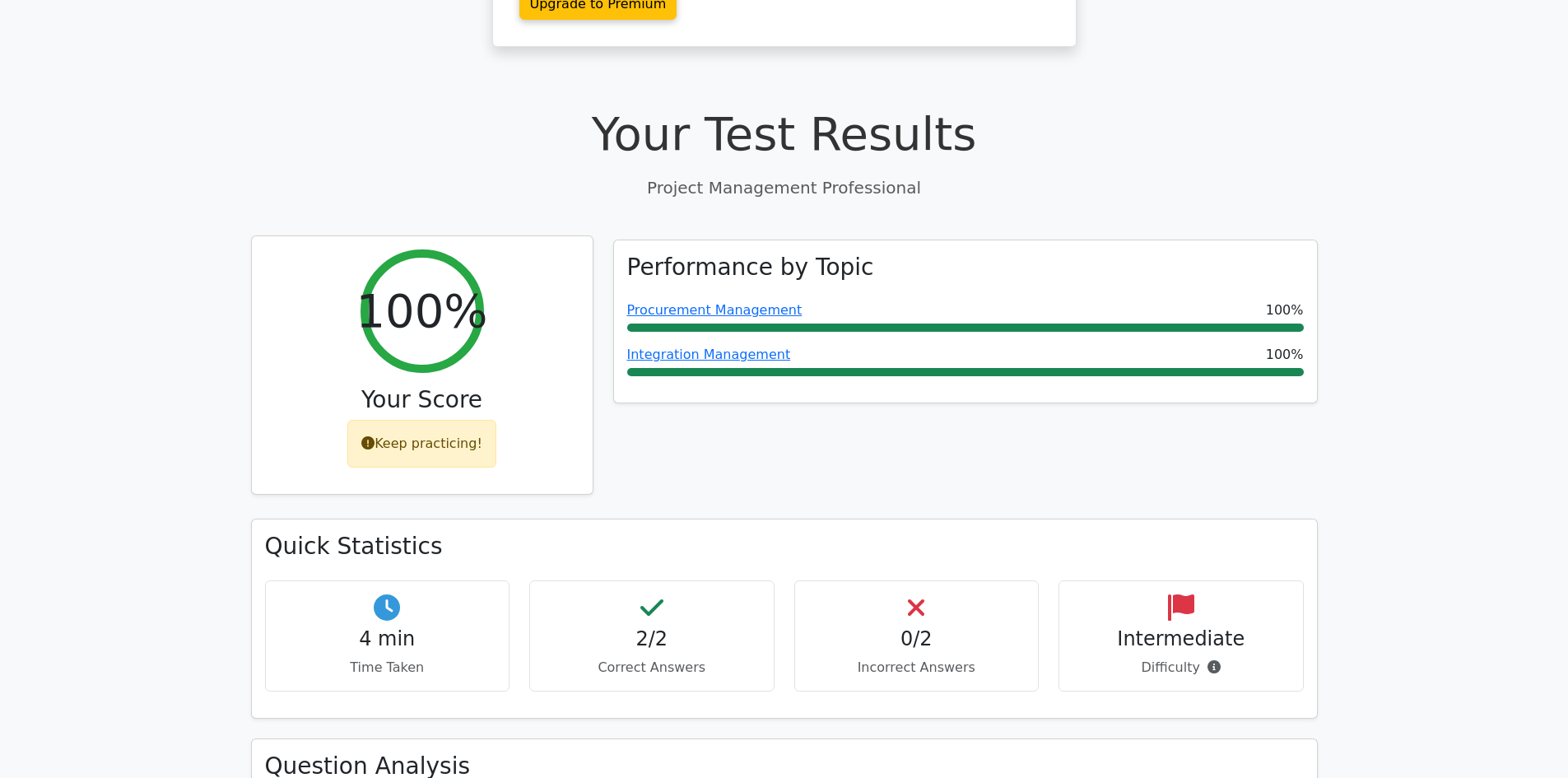
scroll to position [433, 0]
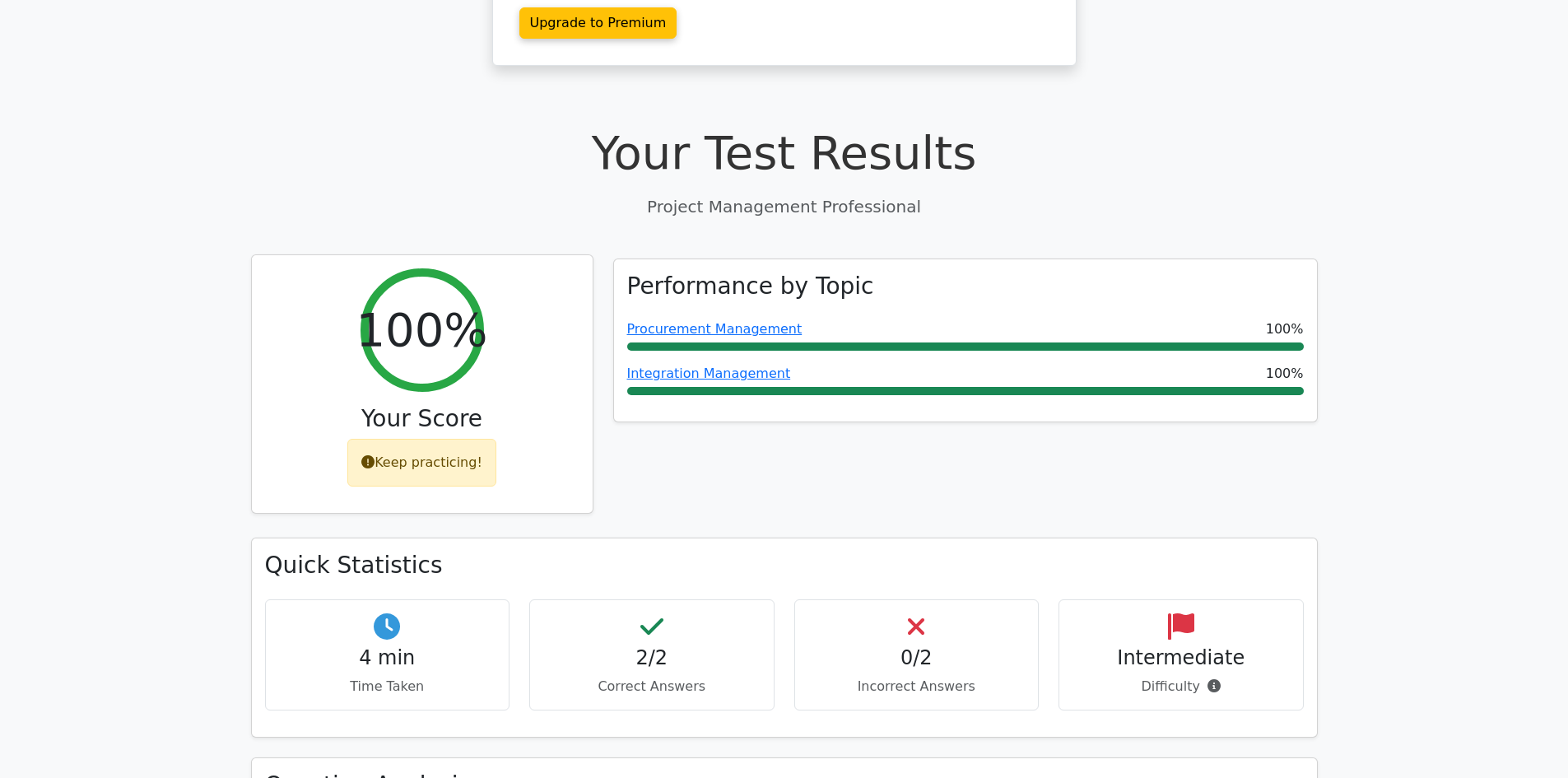
click at [409, 439] on div "Keep practicing!" at bounding box center [422, 463] width 149 height 47
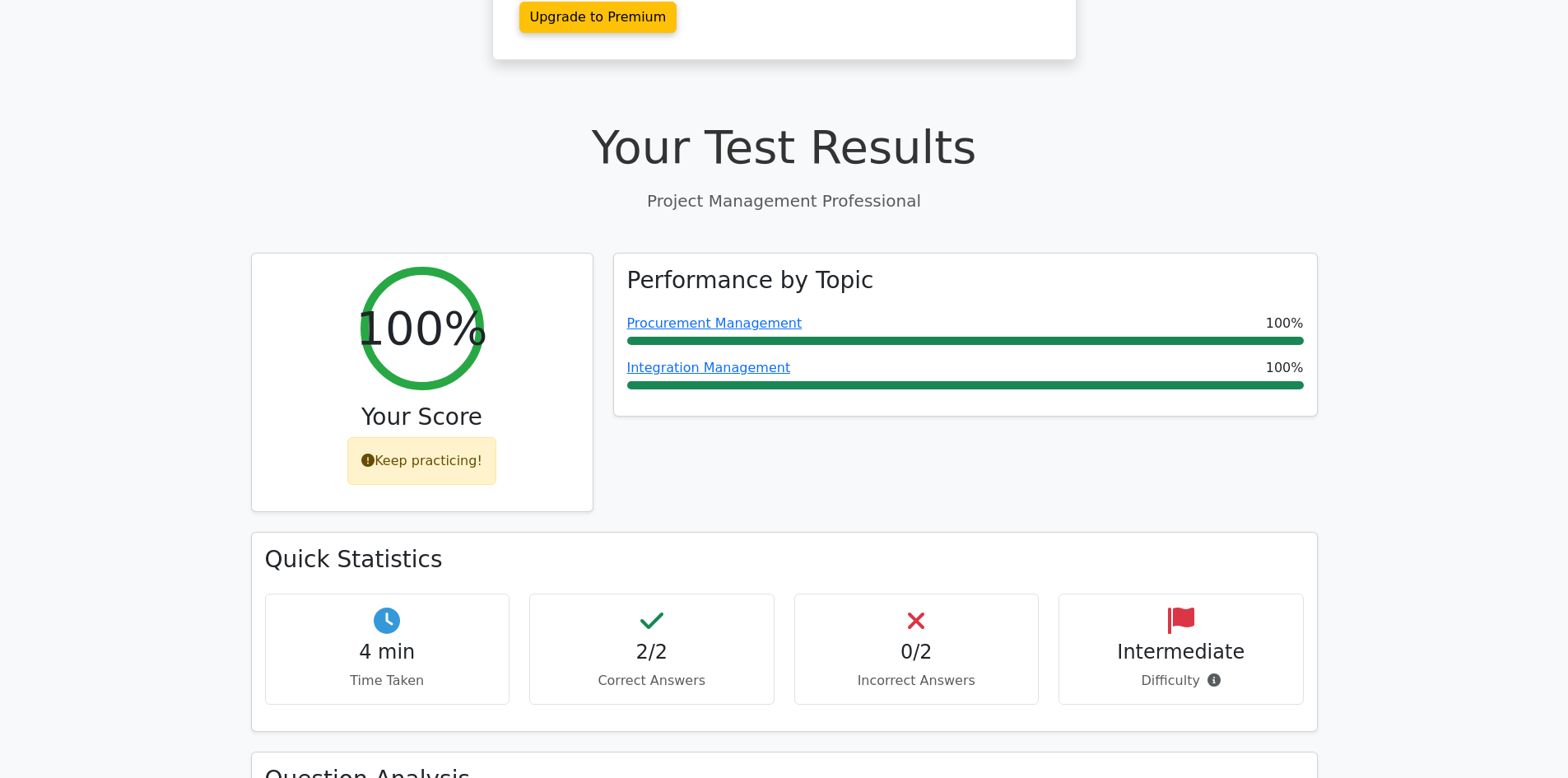
scroll to position [659, 0]
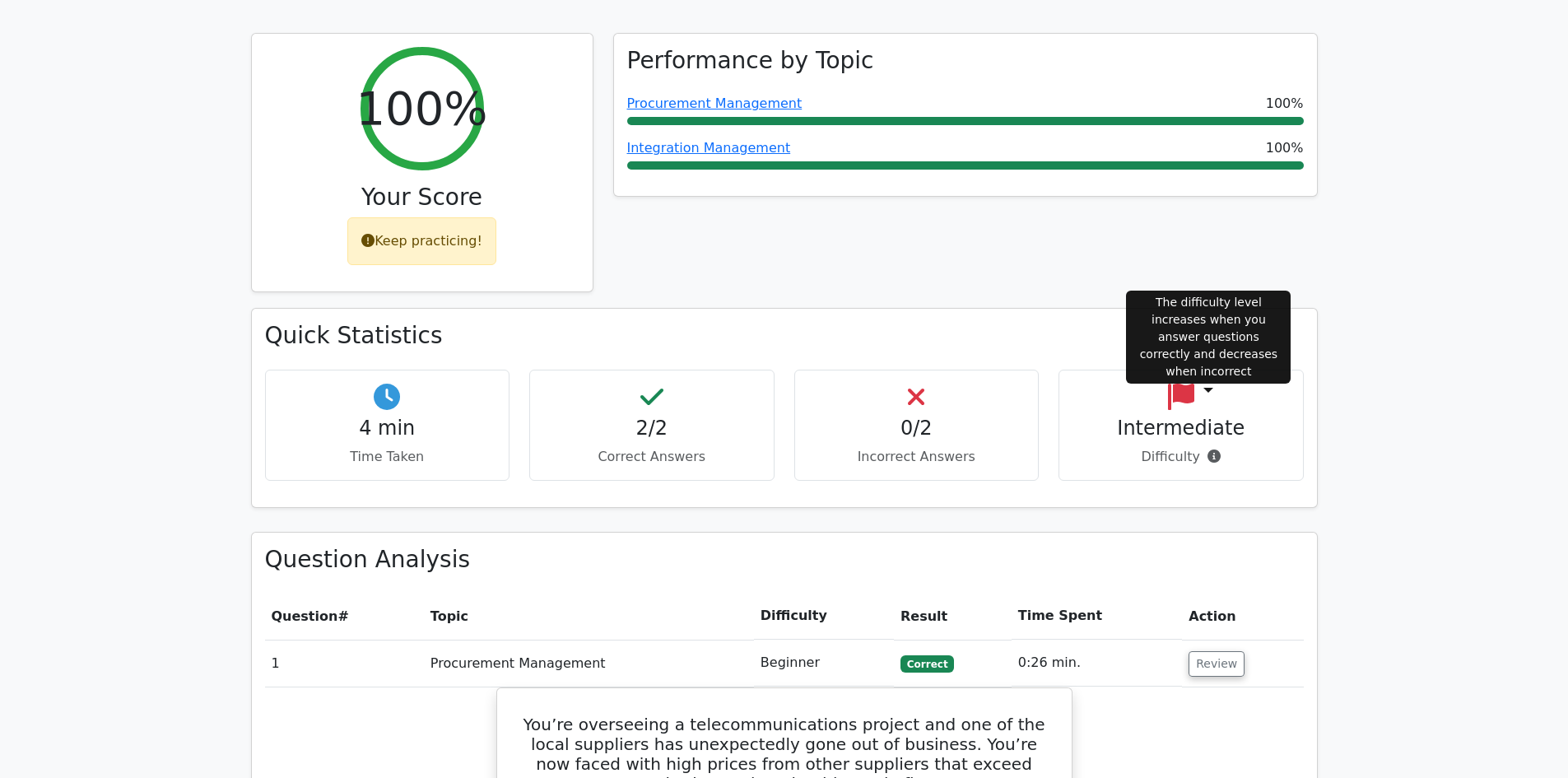
click at [1213, 449] on icon at bounding box center [1214, 456] width 14 height 14
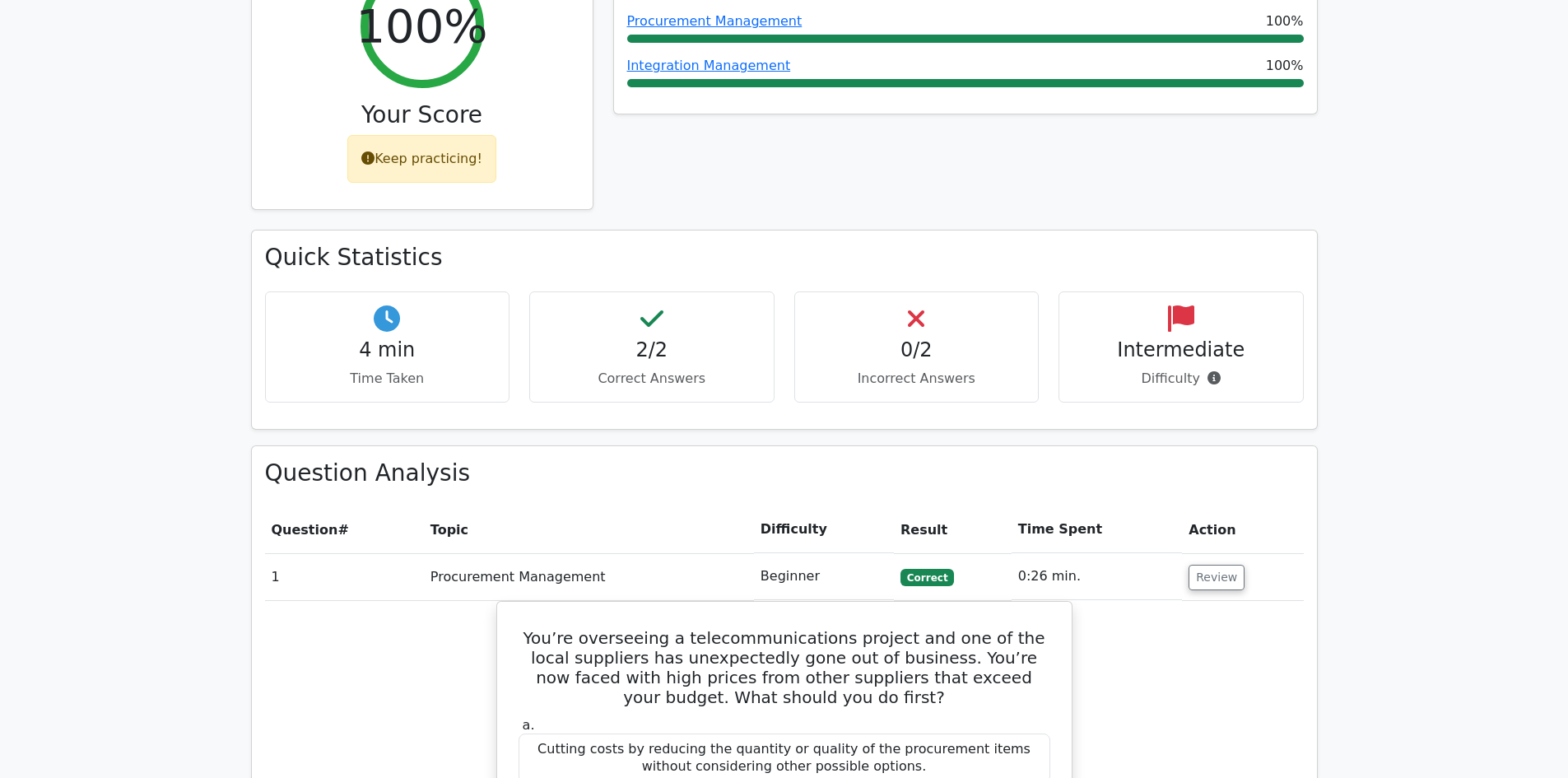
click at [574, 553] on td "Procurement Management" at bounding box center [588, 576] width 330 height 47
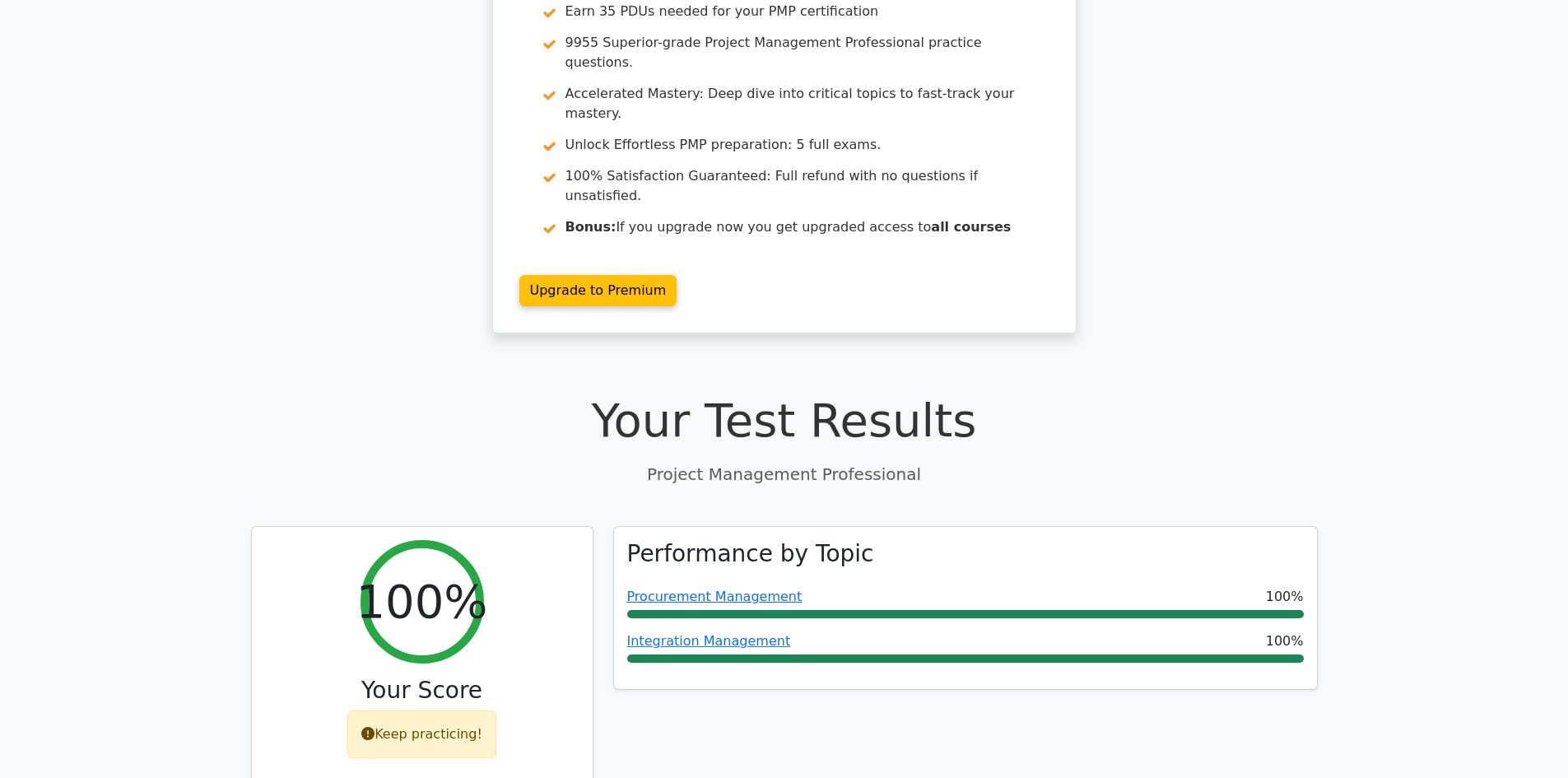
scroll to position [164, 0]
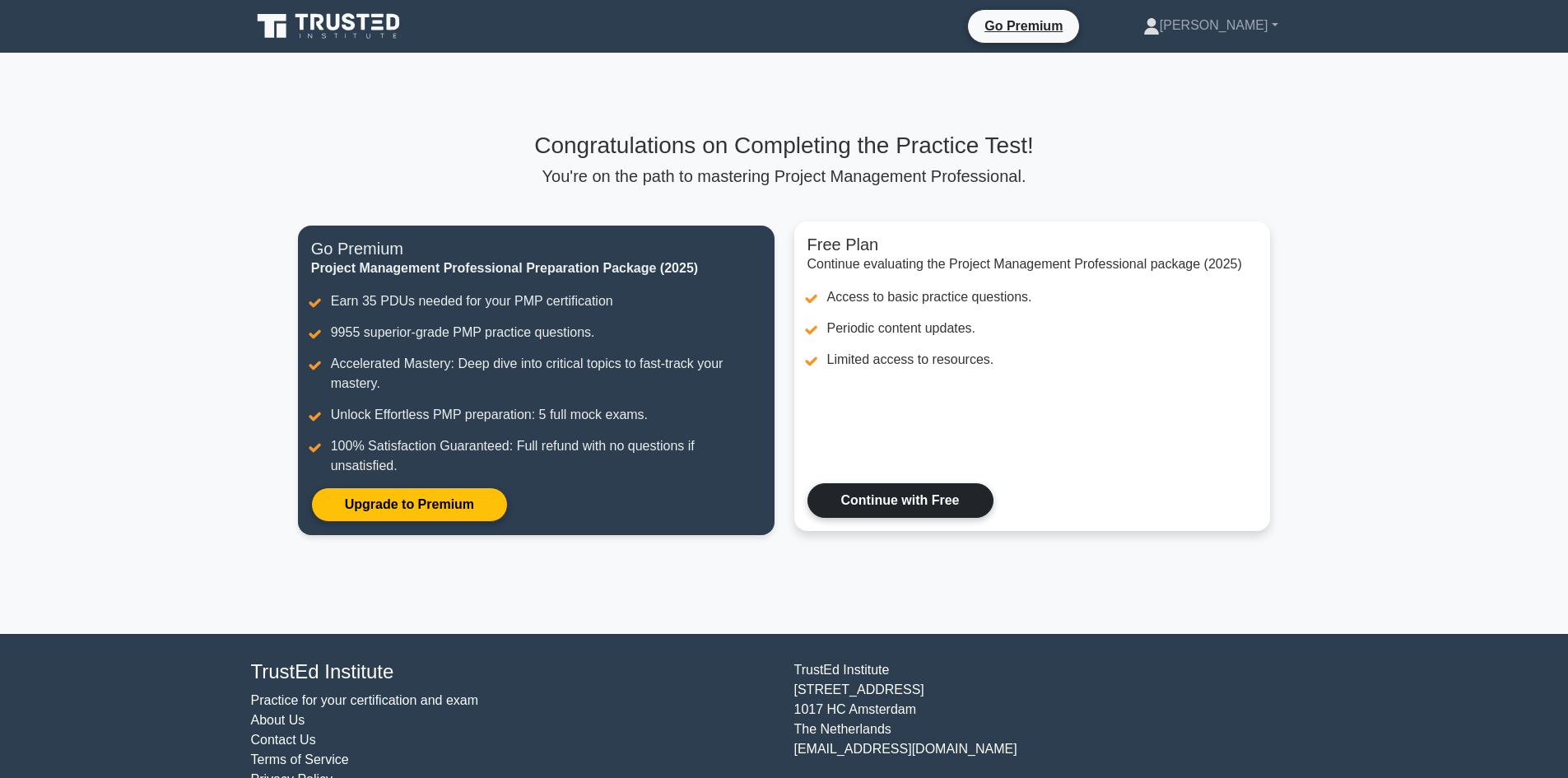
click at [937, 497] on link "Continue with Free" at bounding box center [900, 500] width 186 height 35
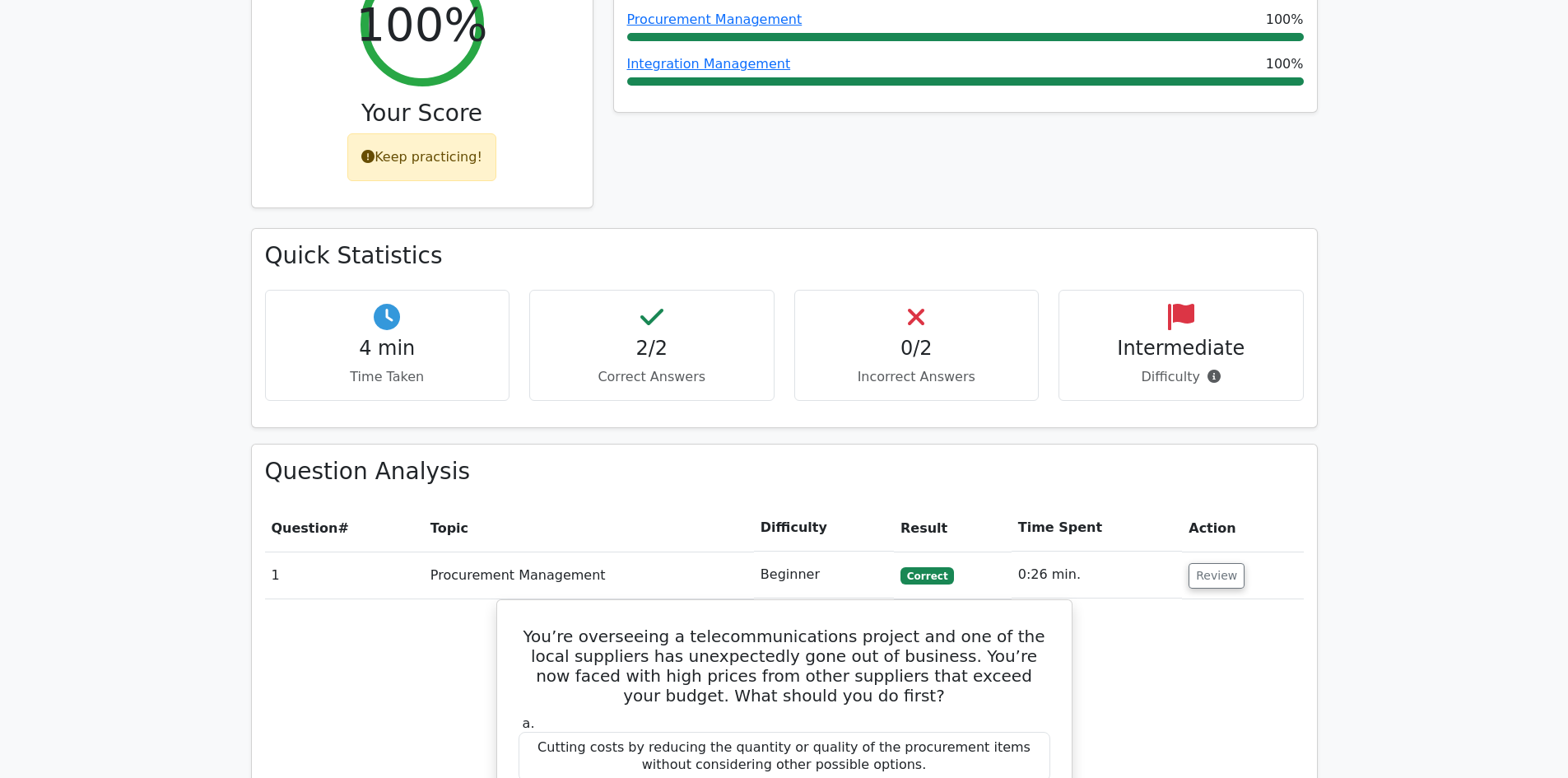
scroll to position [741, 0]
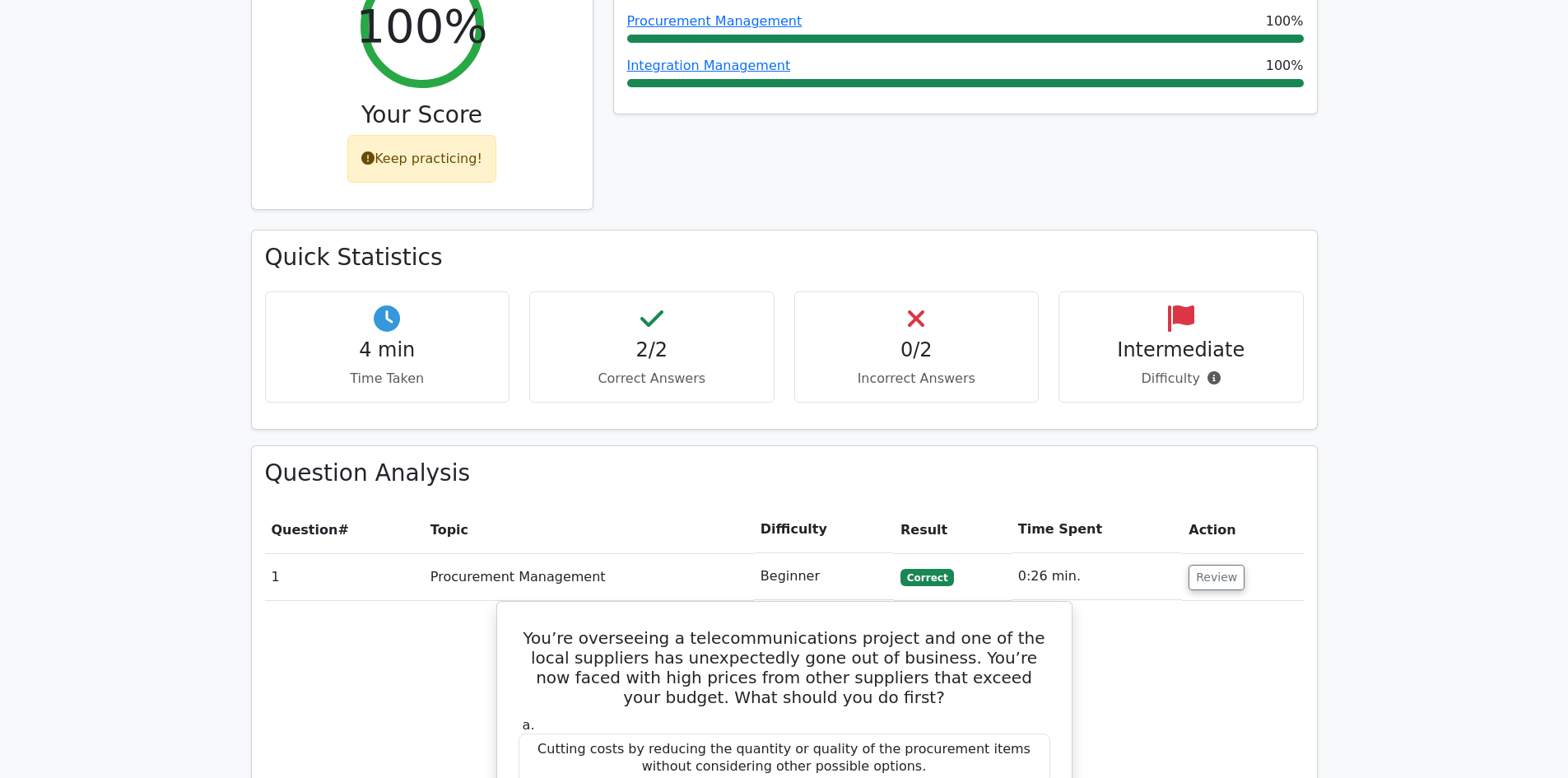
click at [767, 553] on td "Beginner" at bounding box center [823, 576] width 140 height 47
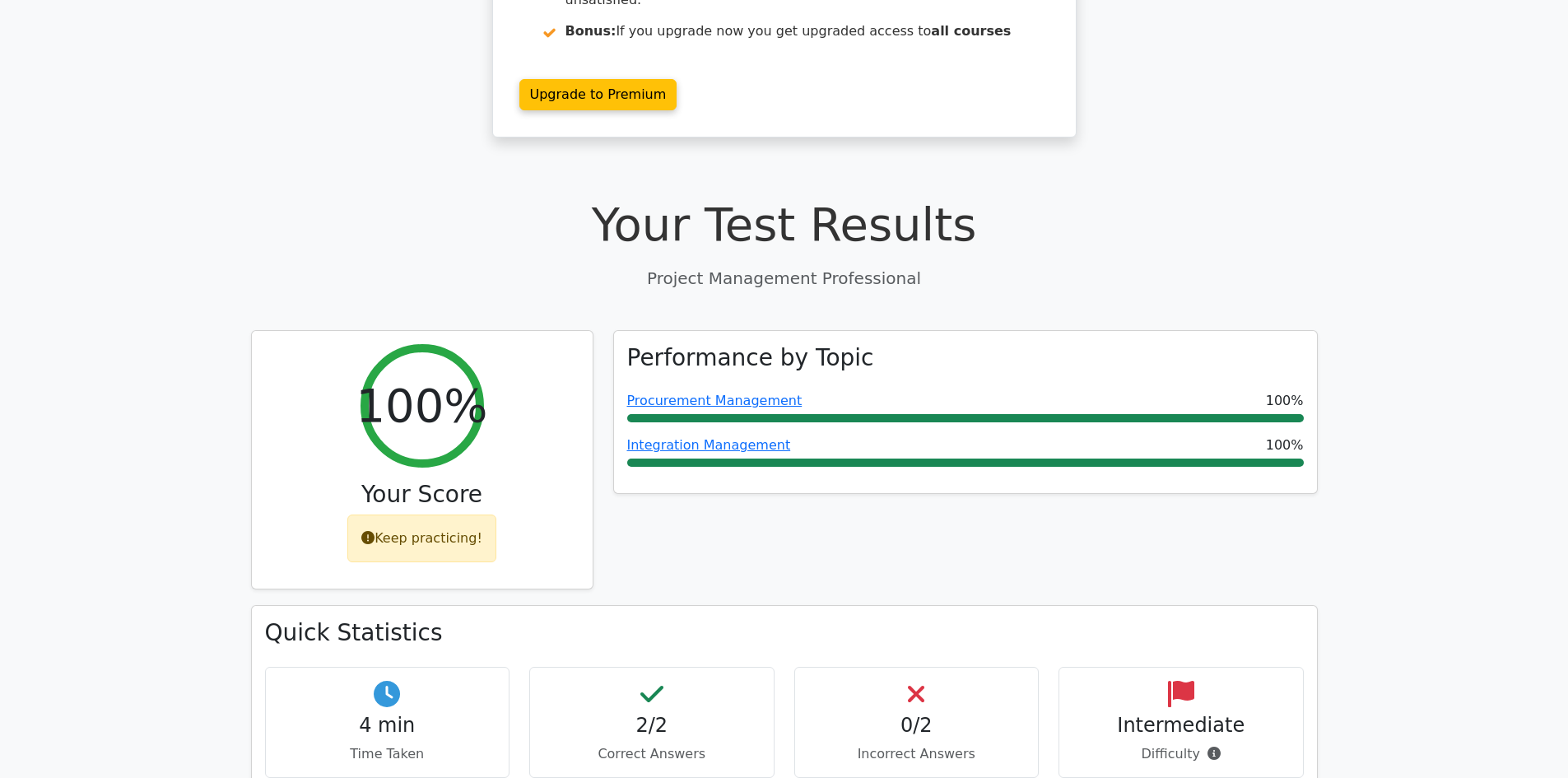
scroll to position [329, 0]
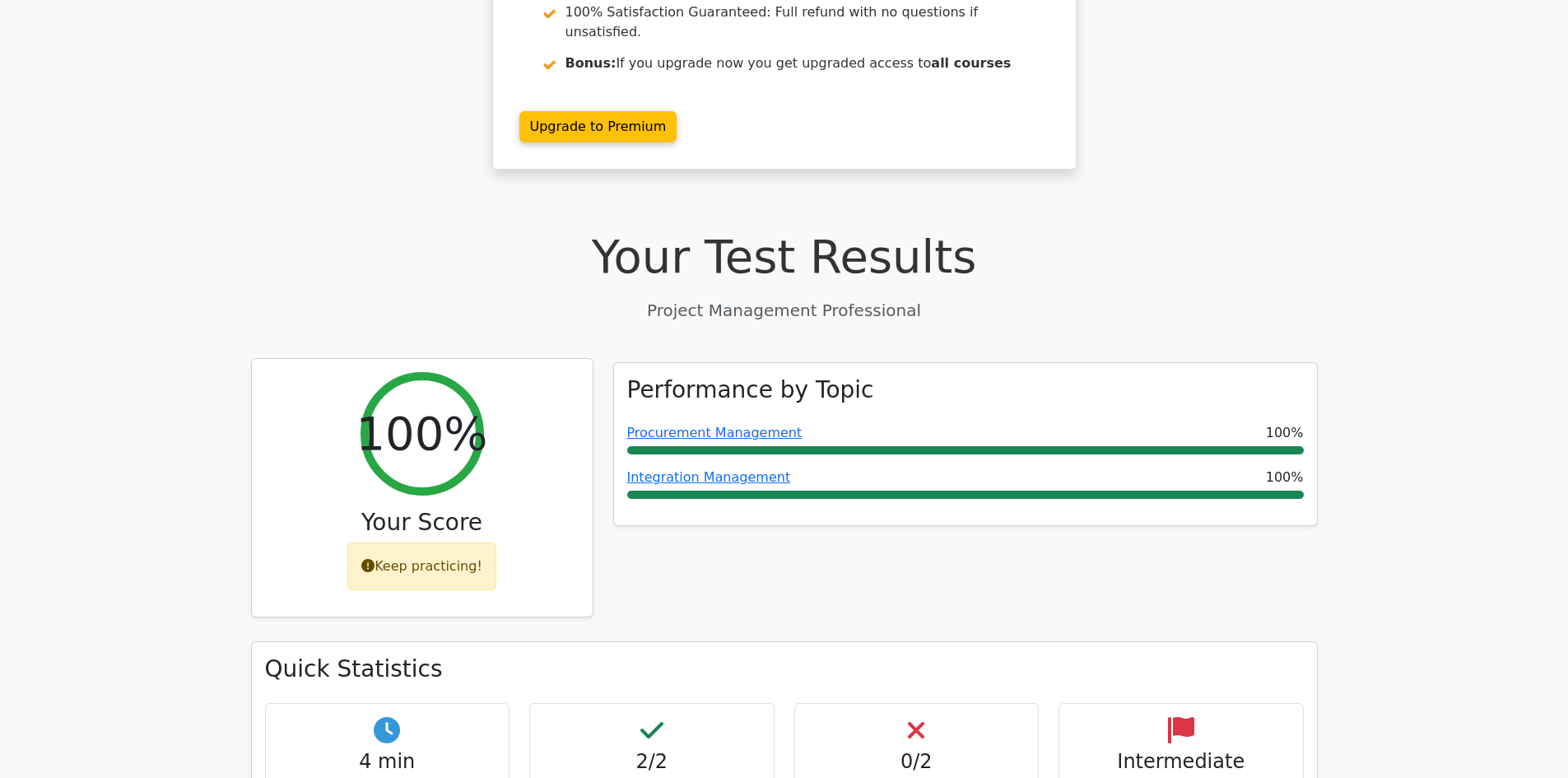
click at [344, 509] on div "100% Your Score Keep practicing!" at bounding box center [422, 487] width 341 height 258
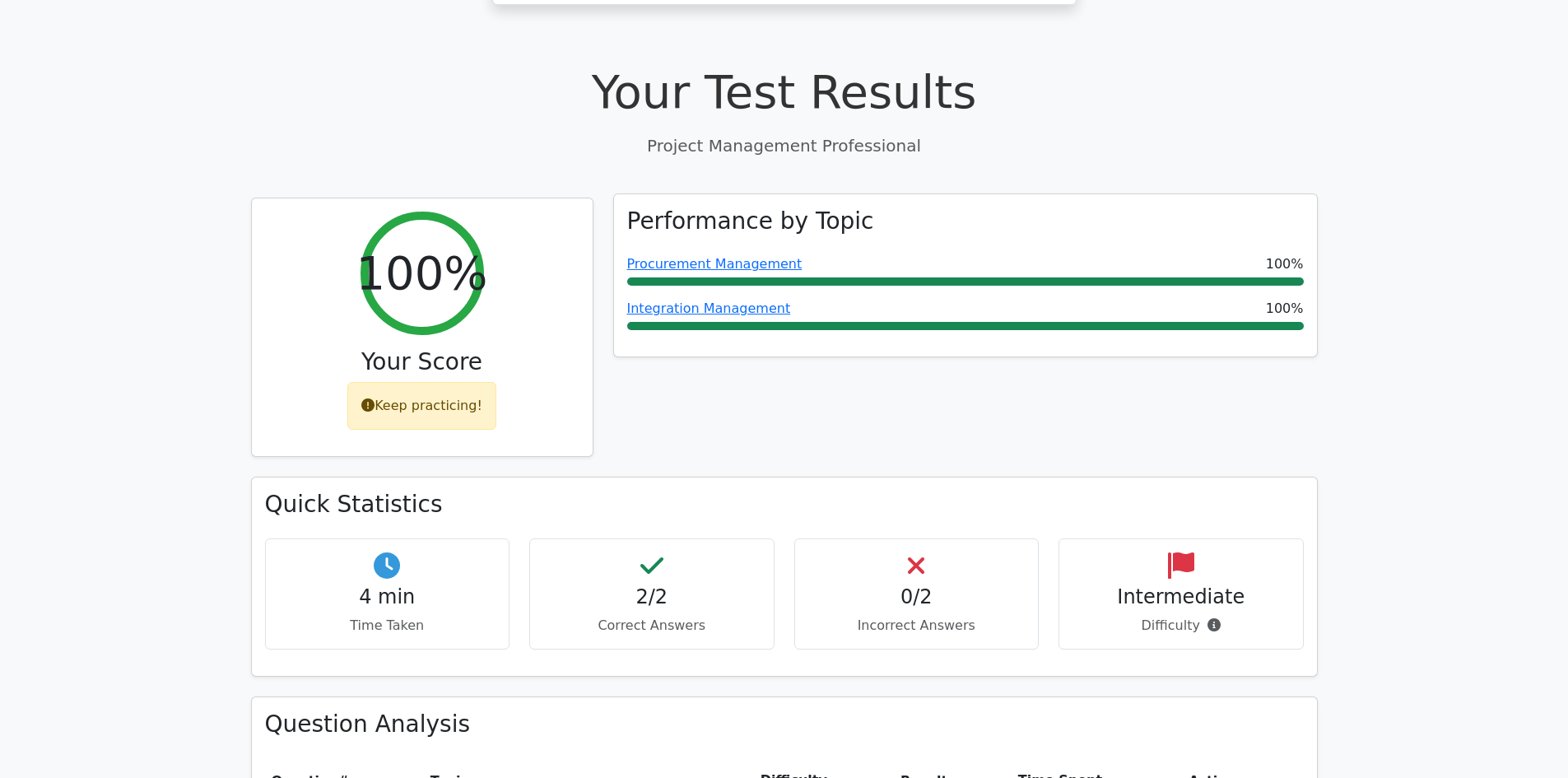
scroll to position [576, 0]
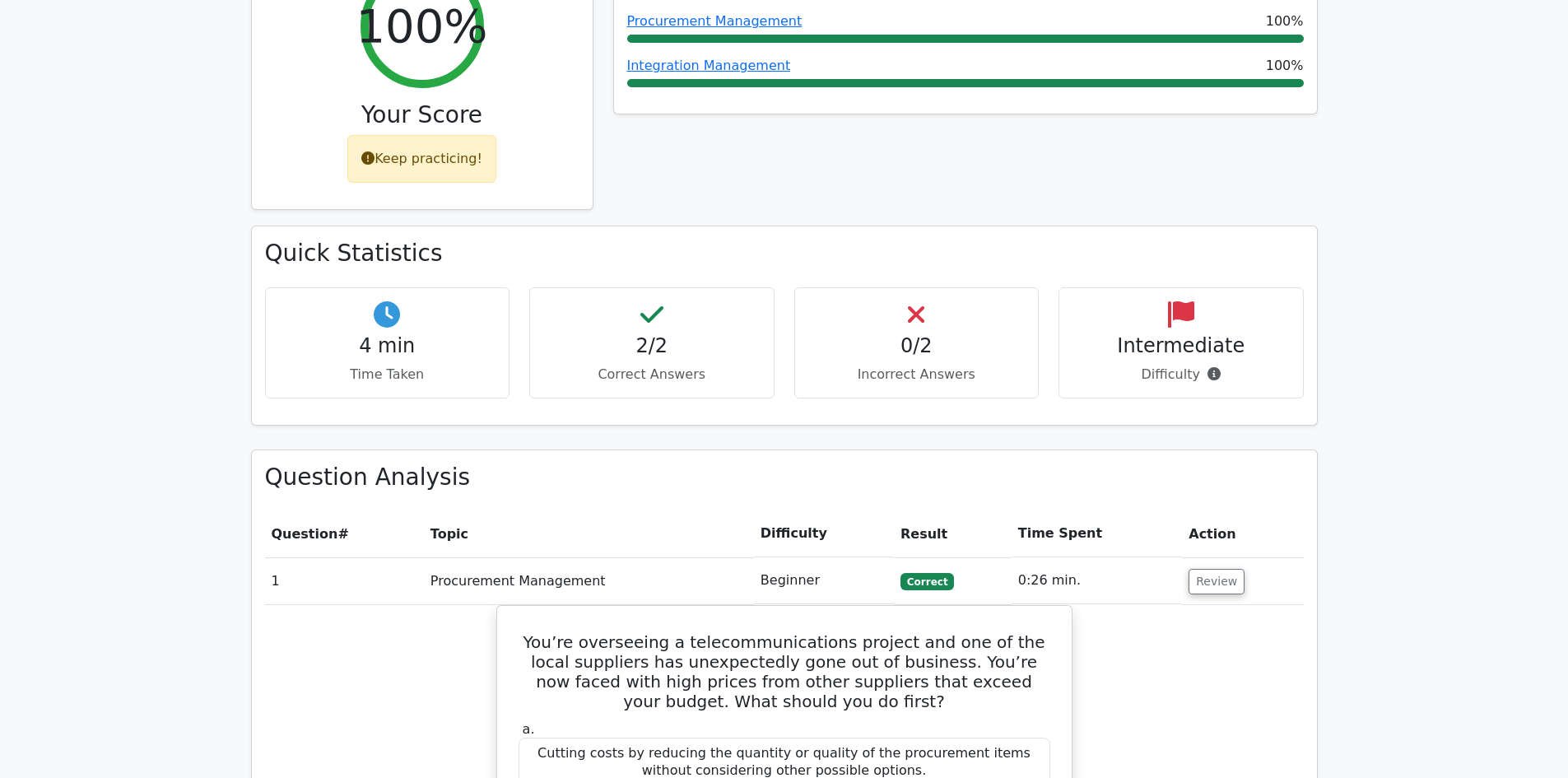
click at [904, 364] on p "Incorrect Answers" at bounding box center [917, 374] width 217 height 19
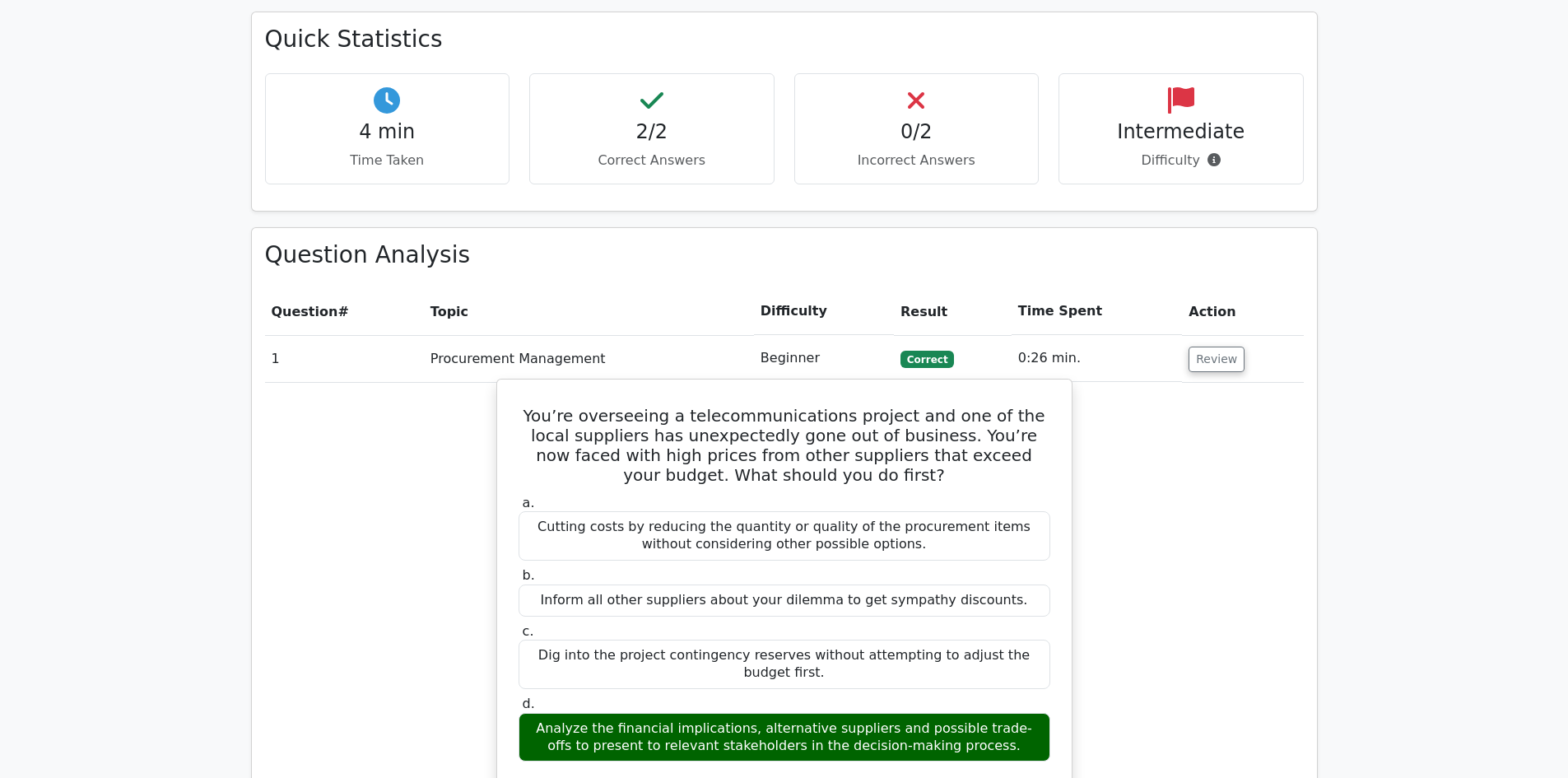
scroll to position [1070, 0]
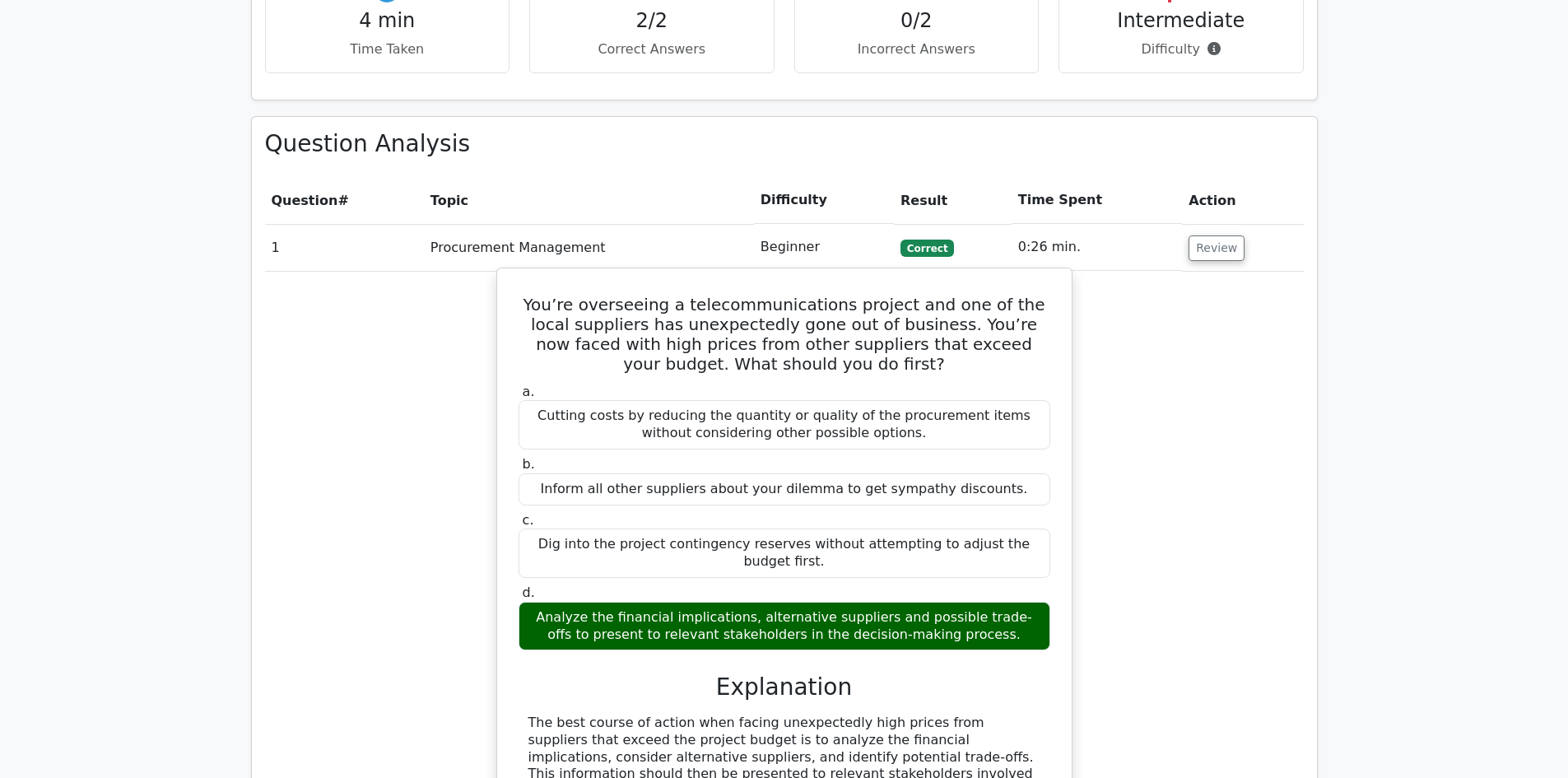
click at [920, 383] on label "a. Cutting costs by reducing the quantity or quality of the procurement items w…" at bounding box center [784, 416] width 531 height 66
click at [859, 400] on div "Cutting costs by reducing the quantity or quality of the procurement items with…" at bounding box center [784, 425] width 531 height 49
click at [802, 473] on div "Inform all other suppliers about your dilemma to get sympathy discounts." at bounding box center [784, 489] width 531 height 32
click at [778, 528] on div "Dig into the project contingency reserves without attempting to adjust the budg…" at bounding box center [784, 553] width 531 height 49
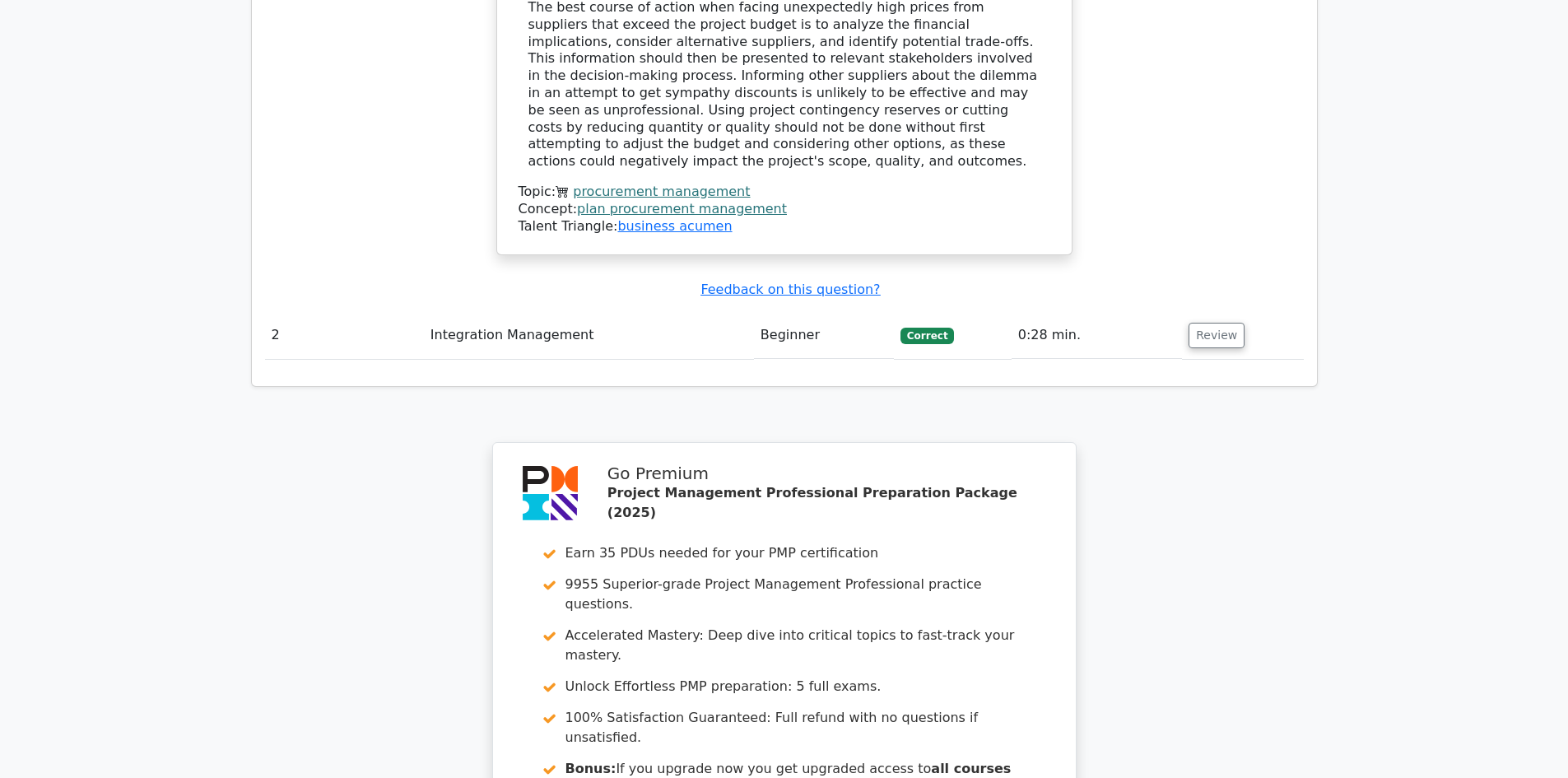
scroll to position [2079, 0]
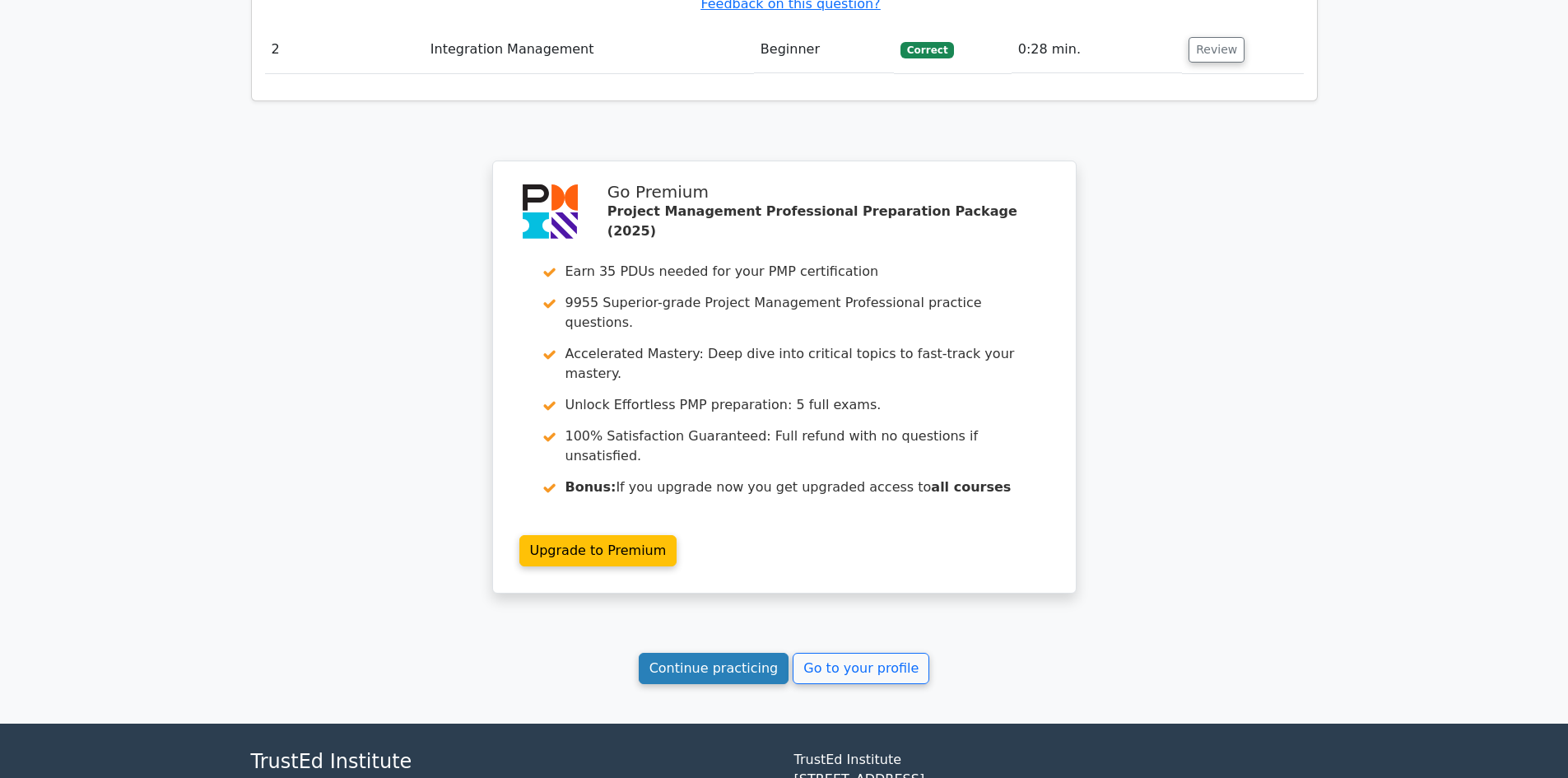
click at [703, 653] on link "Continue practicing" at bounding box center [714, 668] width 151 height 31
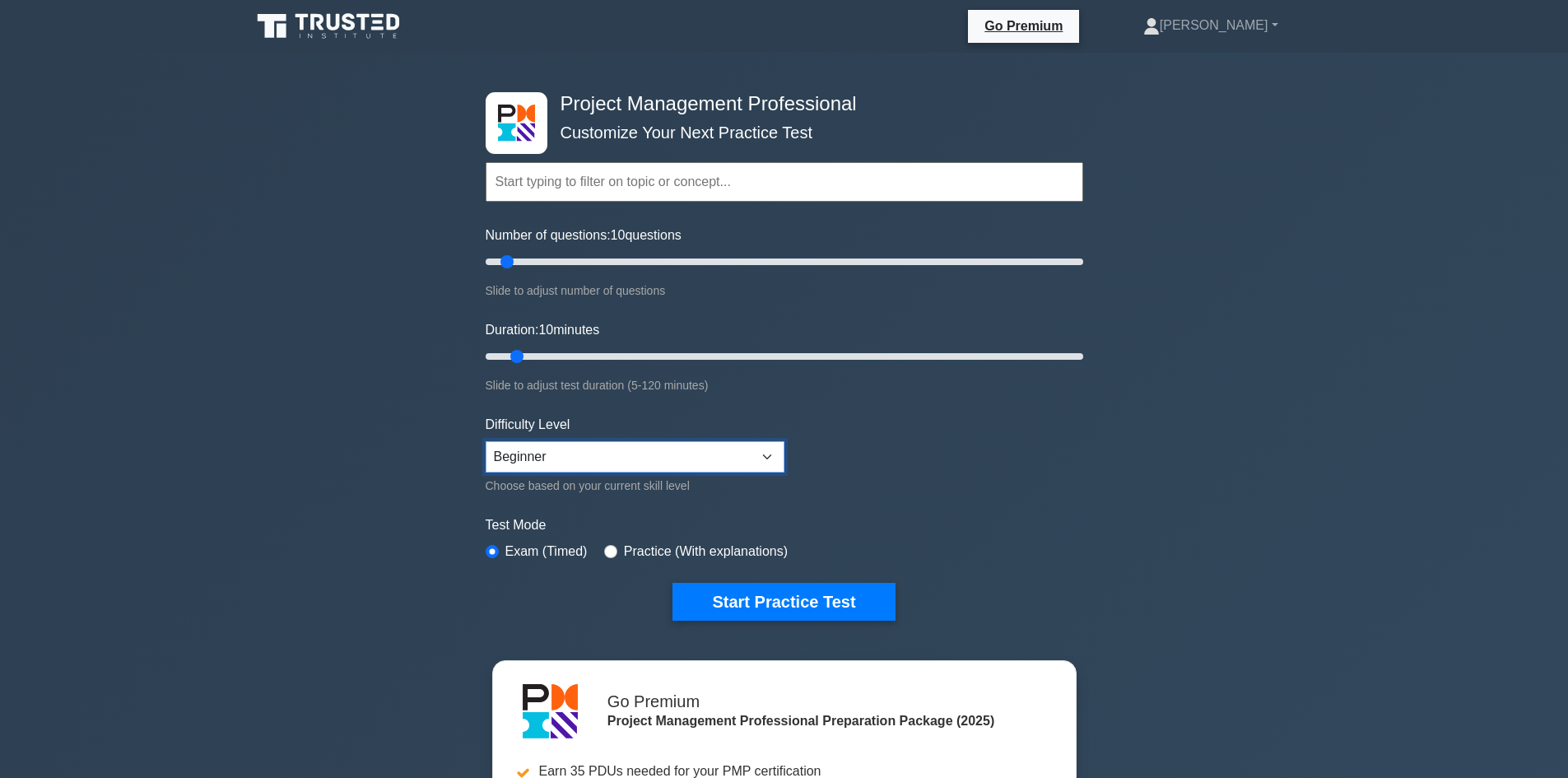
click at [525, 442] on select "Beginner Intermediate Expert" at bounding box center [635, 456] width 298 height 31
select select "intermediate"
click at [486, 441] on select "Beginner Intermediate Expert" at bounding box center [635, 456] width 298 height 31
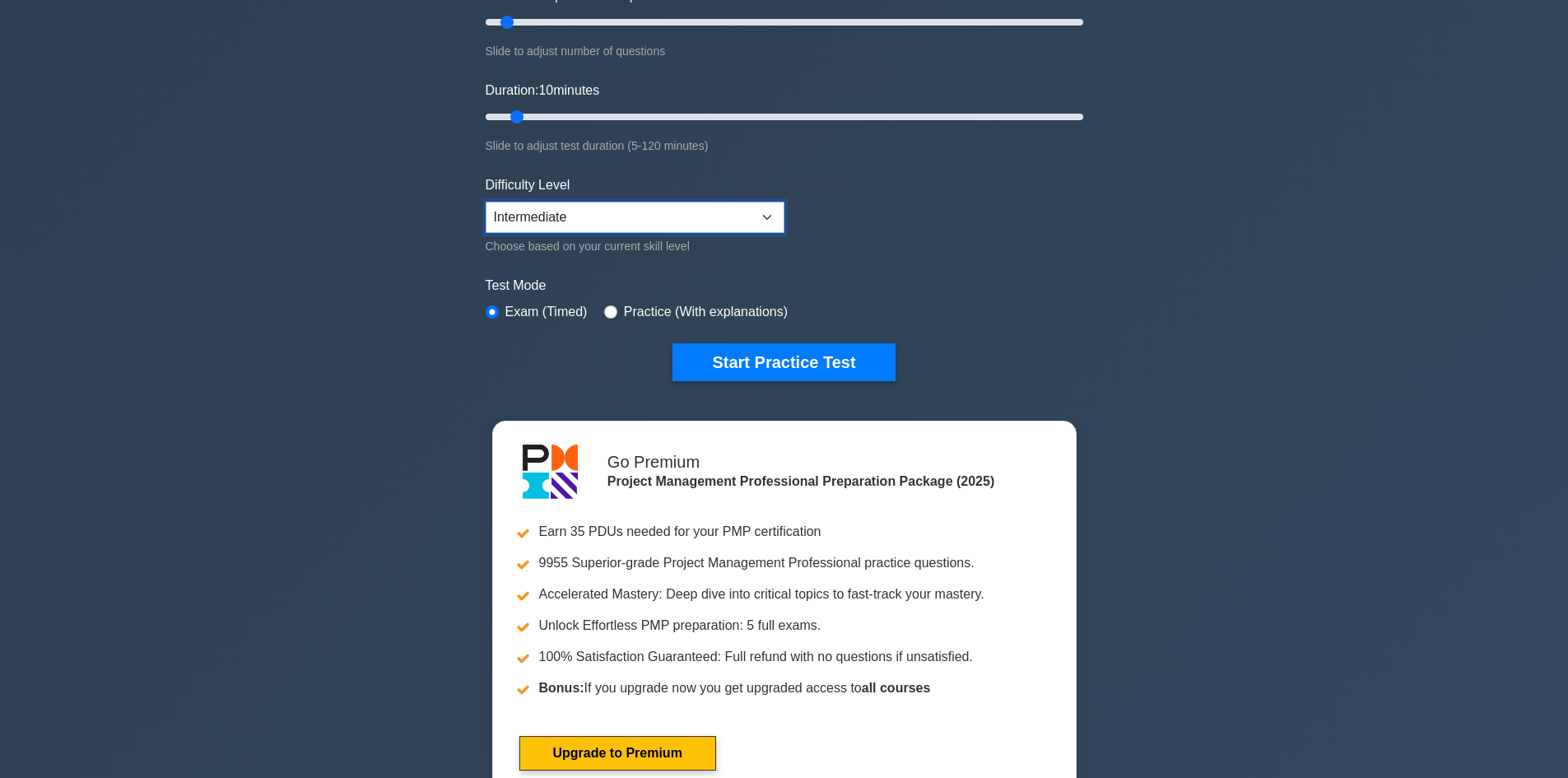
scroll to position [247, 0]
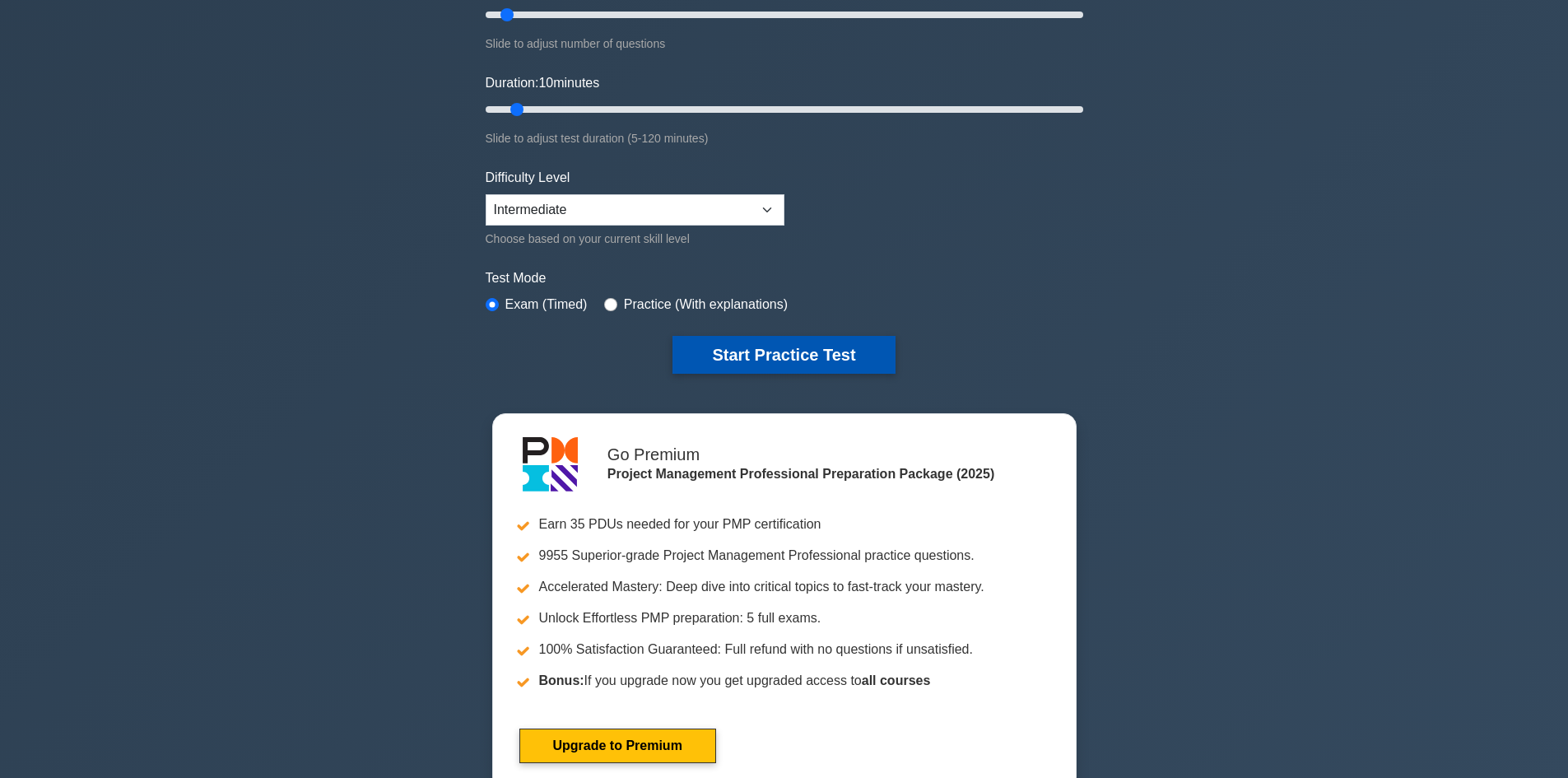
click at [776, 351] on button "Start Practice Test" at bounding box center [783, 354] width 222 height 38
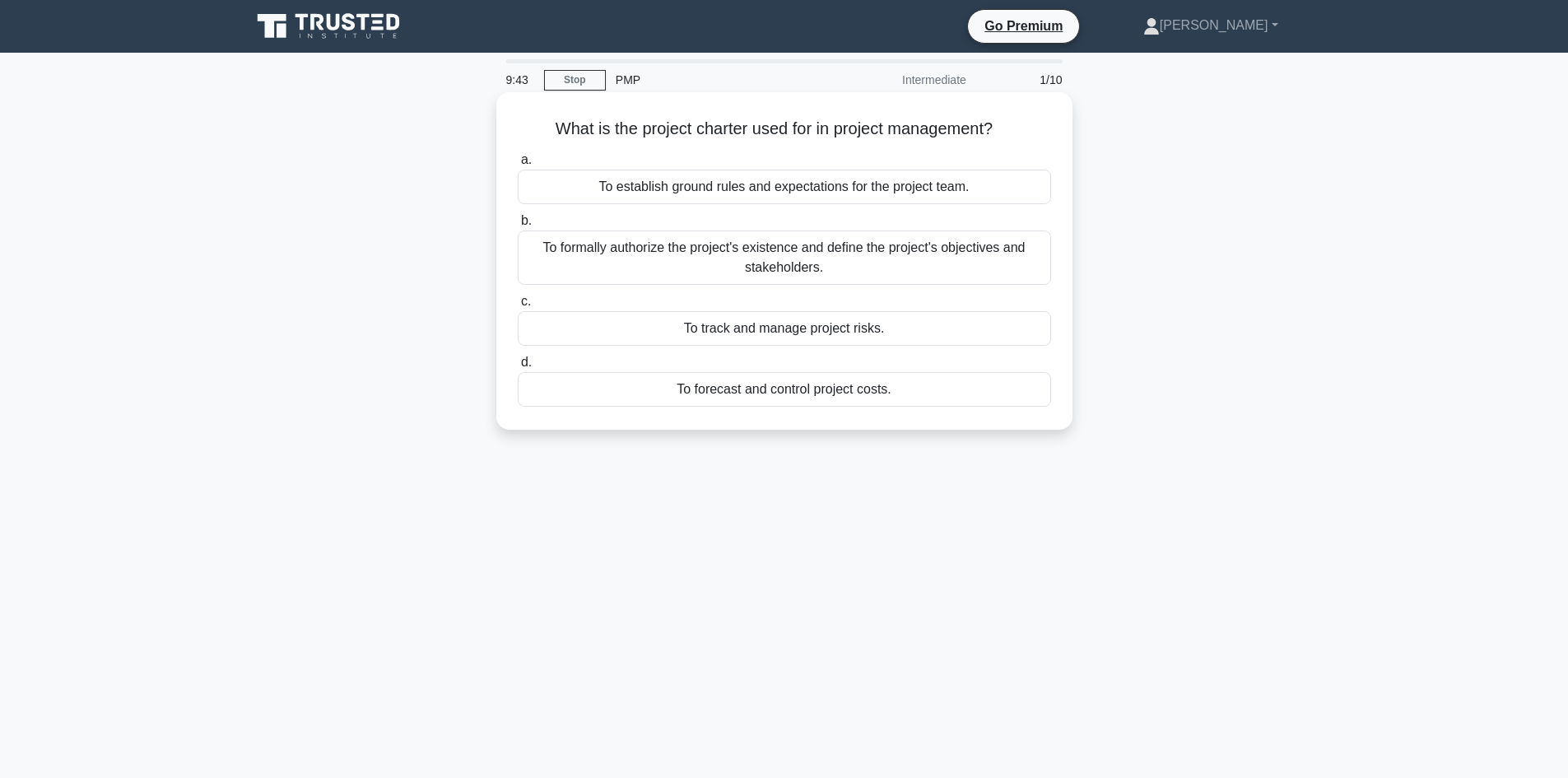
click at [715, 185] on div "To establish ground rules and expectations for the project team." at bounding box center [784, 186] width 533 height 35
click at [518, 165] on input "a. To establish ground rules and expectations for the project team." at bounding box center [518, 160] width 0 height 11
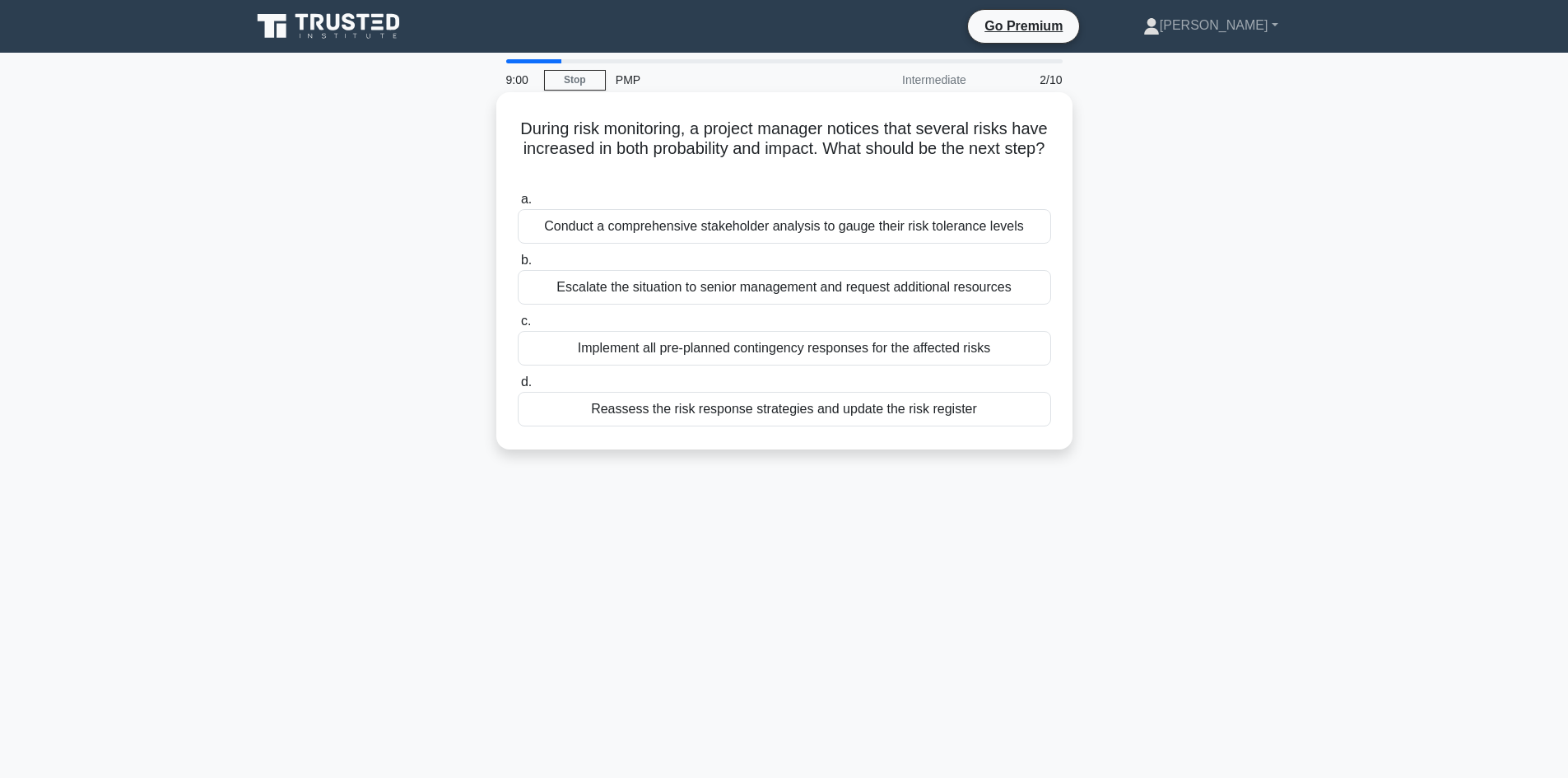
click at [737, 355] on div "Implement all pre-planned contingency responses for the affected risks" at bounding box center [784, 347] width 533 height 35
click at [518, 326] on input "c. Implement all pre-planned contingency responses for the affected risks" at bounding box center [518, 321] width 0 height 11
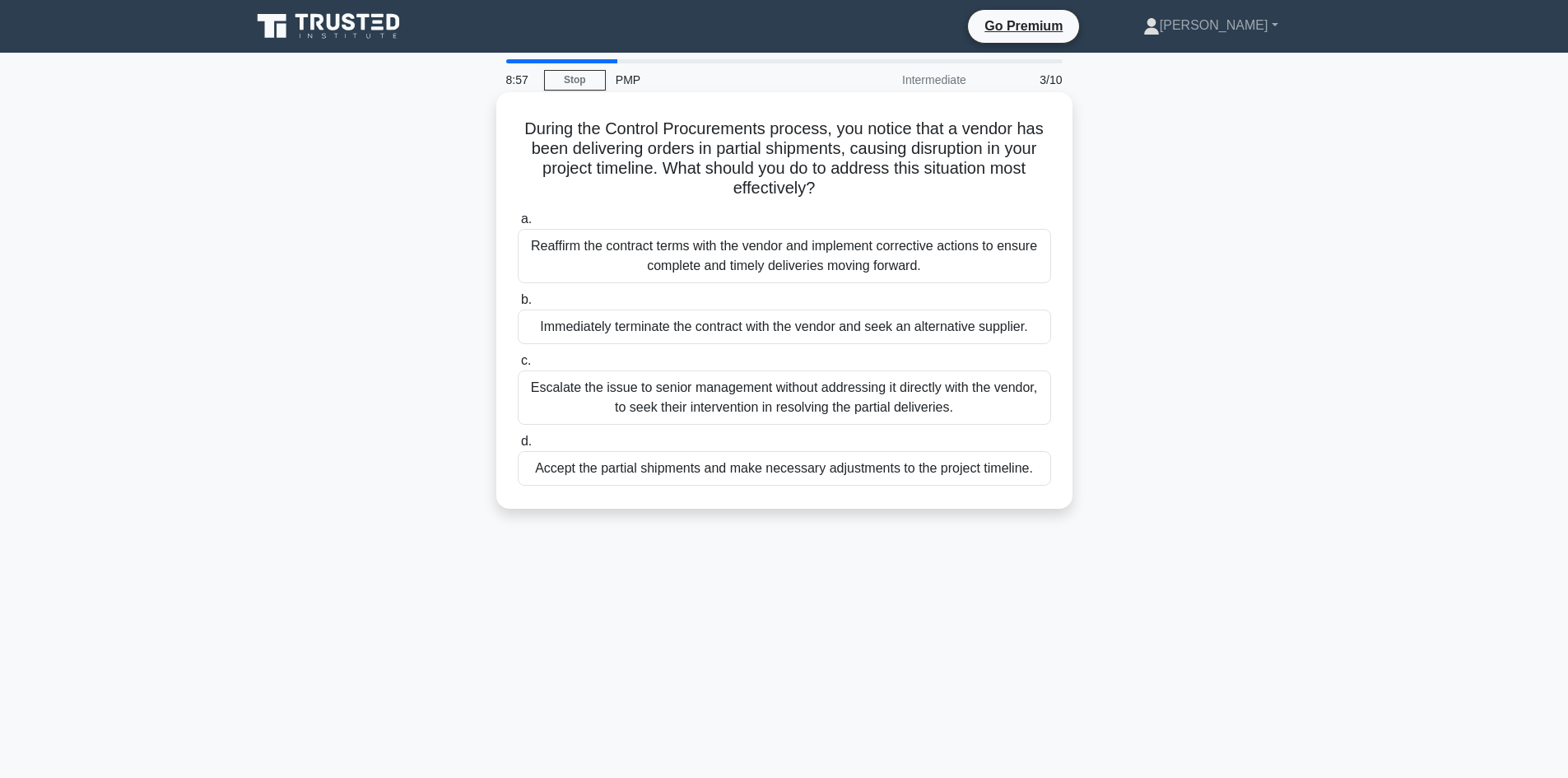
drag, startPoint x: 530, startPoint y: 126, endPoint x: 878, endPoint y: 193, distance: 354.4
click at [878, 193] on h5 "During the Control Procurements process, you notice that a vendor has been deli…" at bounding box center [784, 158] width 537 height 81
